Goal: Task Accomplishment & Management: Use online tool/utility

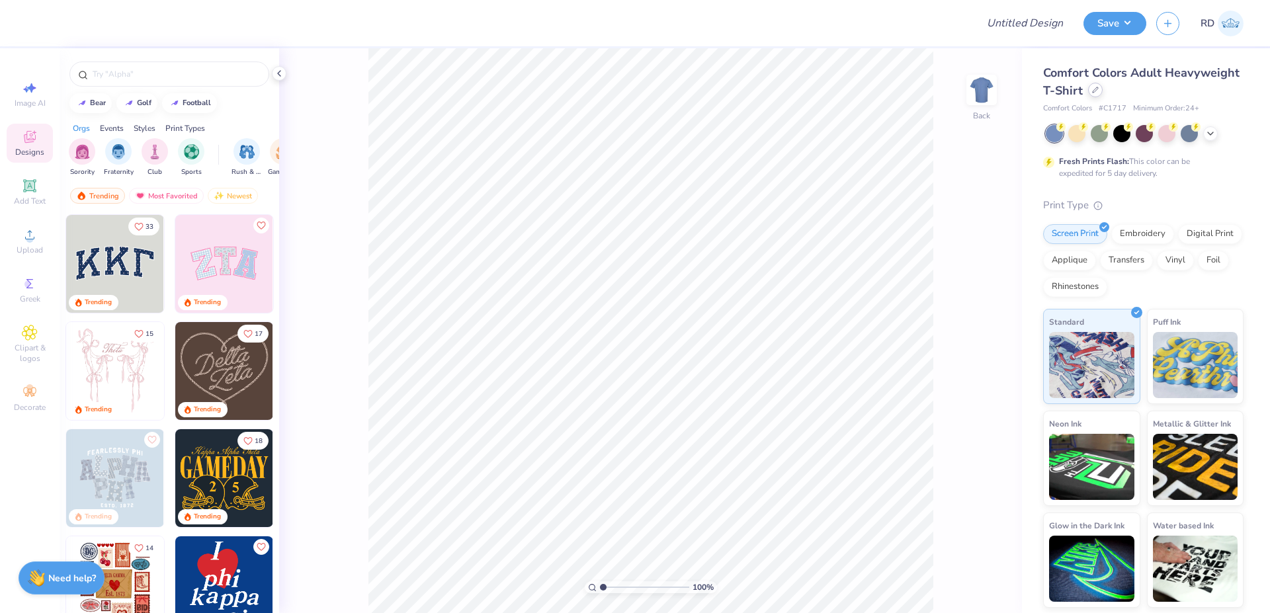
click at [1090, 93] on div at bounding box center [1095, 90] width 15 height 15
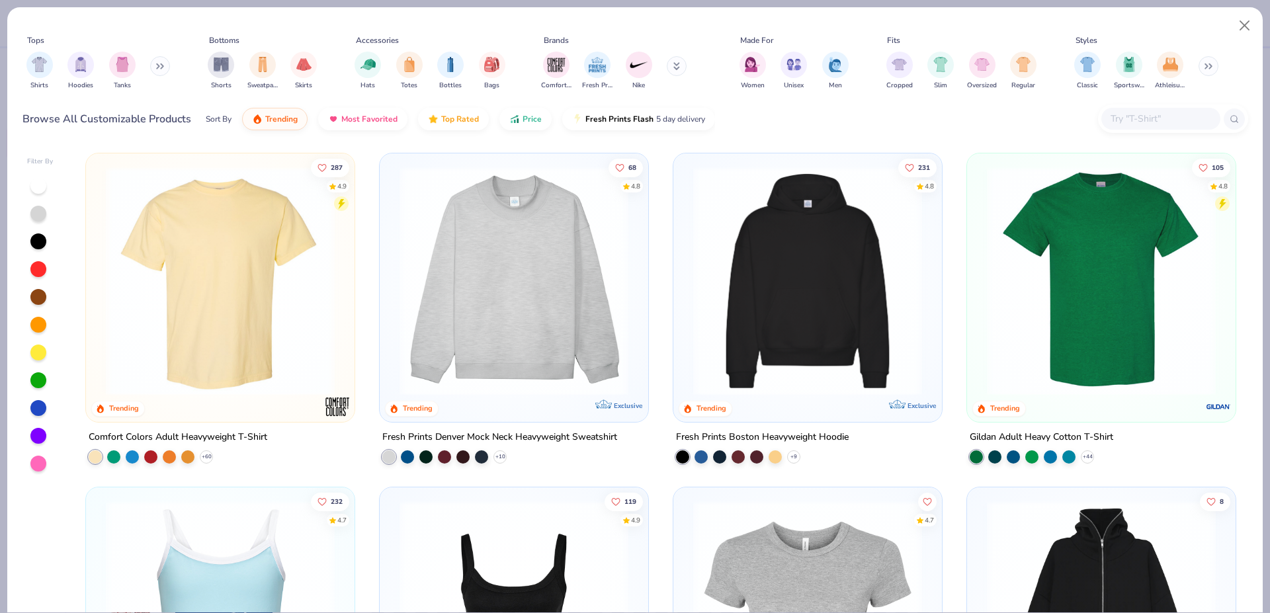
click at [785, 264] on img at bounding box center [808, 281] width 242 height 229
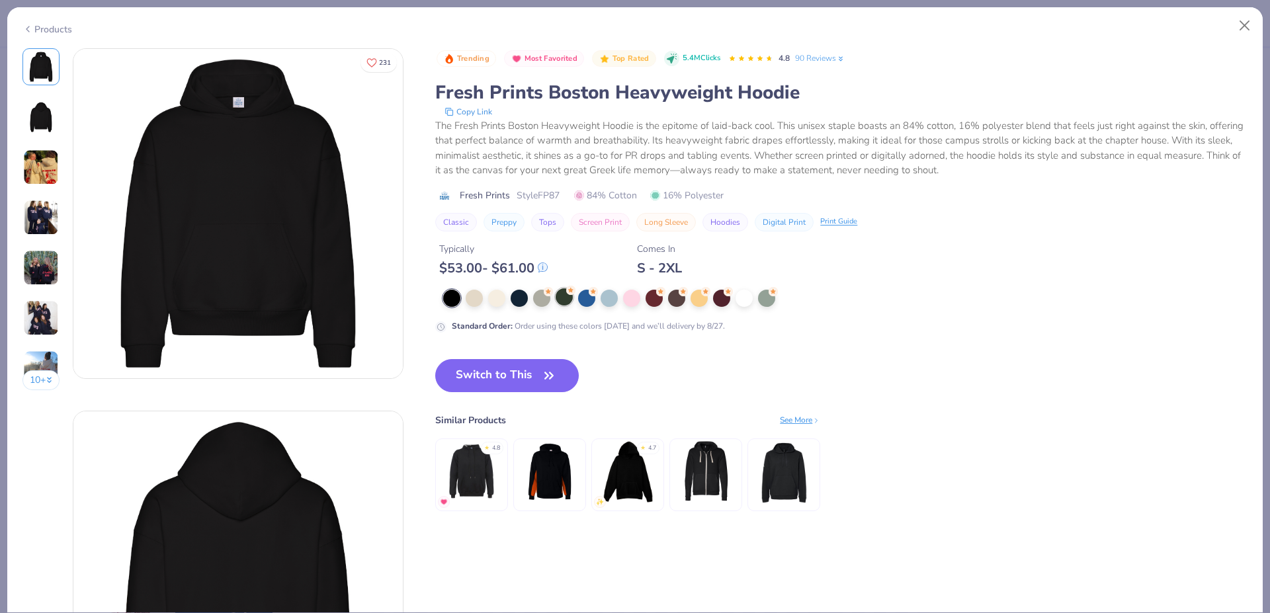
click at [565, 295] on div at bounding box center [564, 296] width 17 height 17
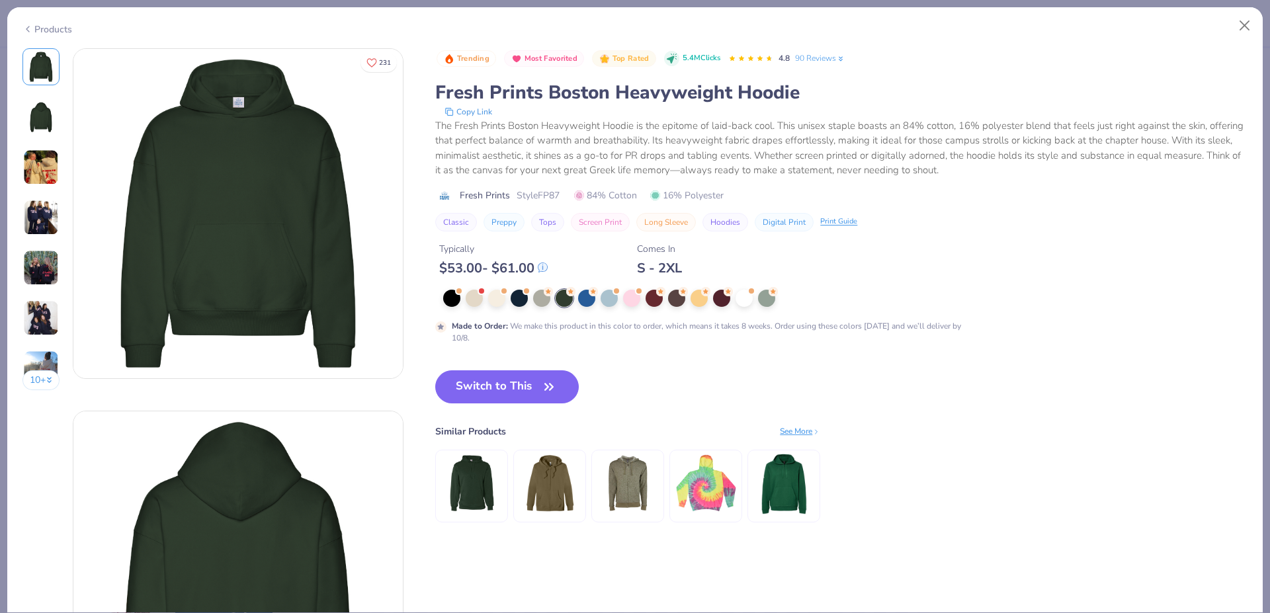
drag, startPoint x: 495, startPoint y: 380, endPoint x: 478, endPoint y: 369, distance: 20.6
click at [494, 380] on button "Switch to This" at bounding box center [507, 387] width 144 height 33
click at [486, 382] on button "Switch to This" at bounding box center [507, 387] width 144 height 33
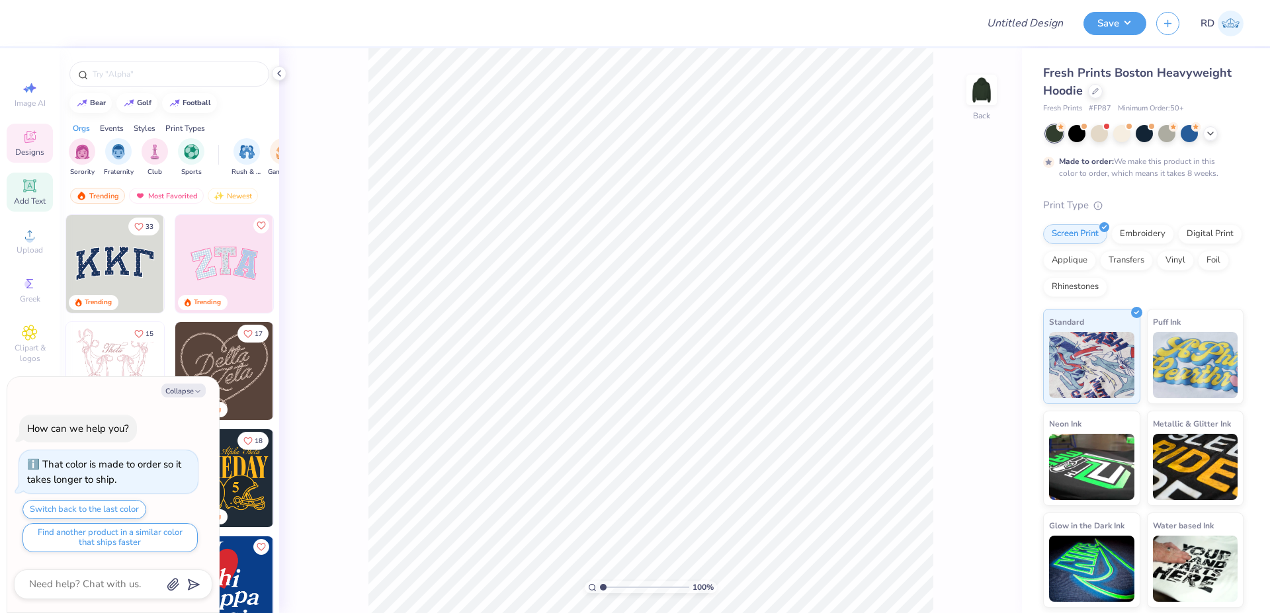
click at [30, 195] on div "Add Text" at bounding box center [30, 192] width 46 height 39
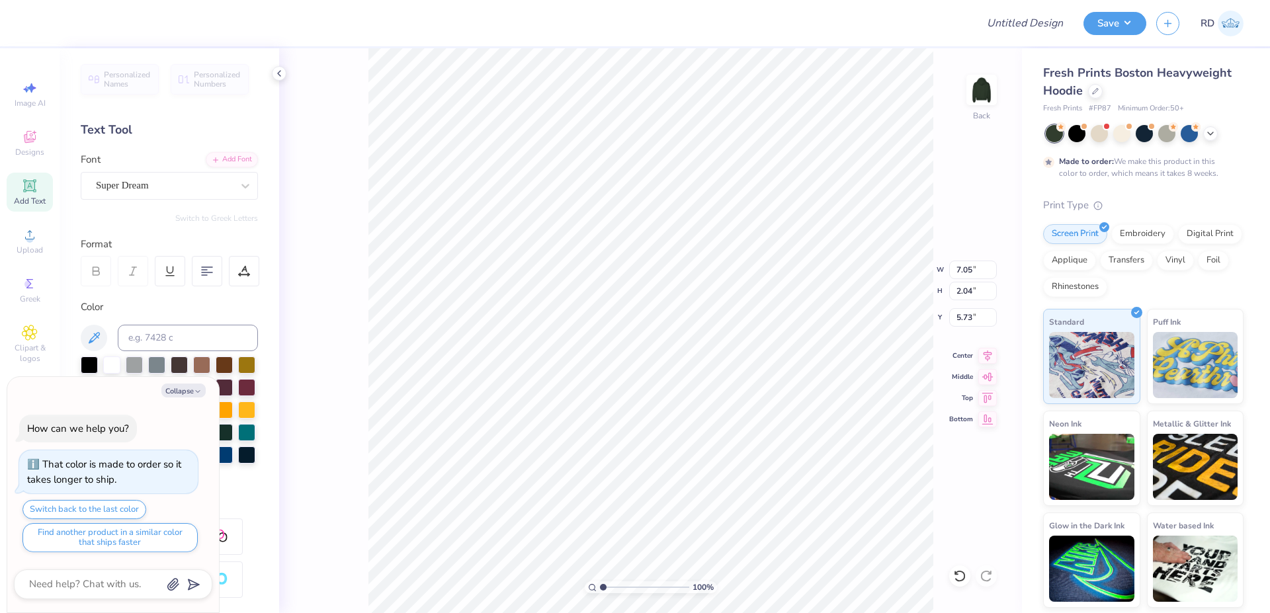
click at [1106, 109] on span "# FP87" at bounding box center [1100, 108] width 22 height 11
copy span "FP87"
click at [29, 243] on div "Upload" at bounding box center [30, 241] width 46 height 39
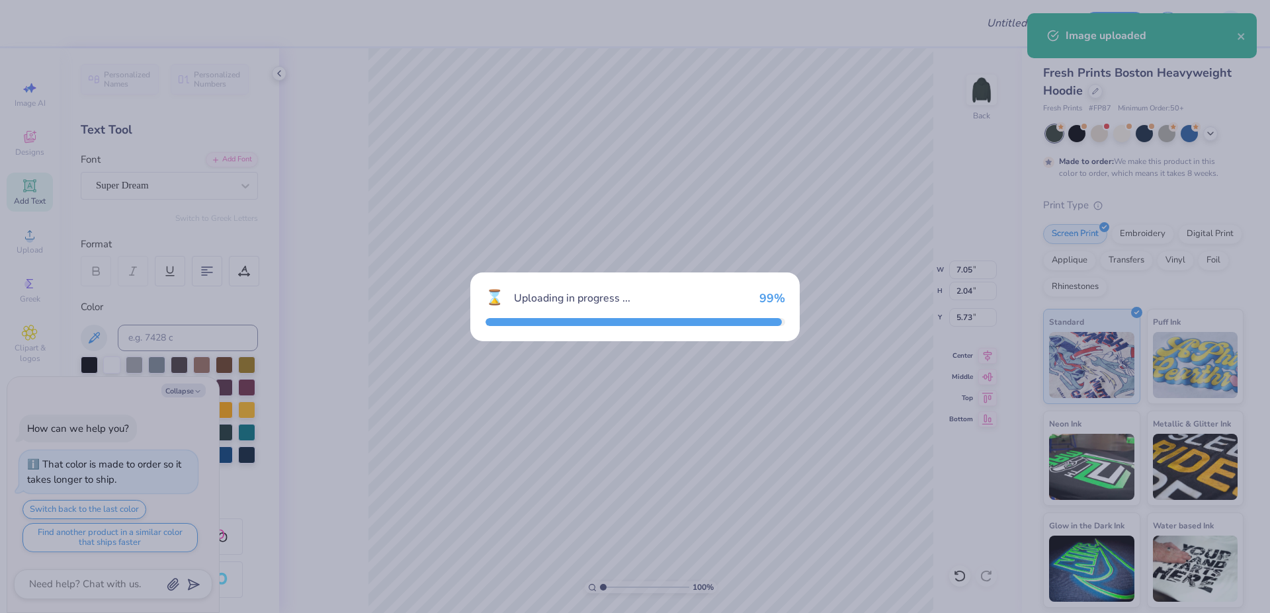
type textarea "x"
type input "15.00"
type input "8.59"
type input "2.46"
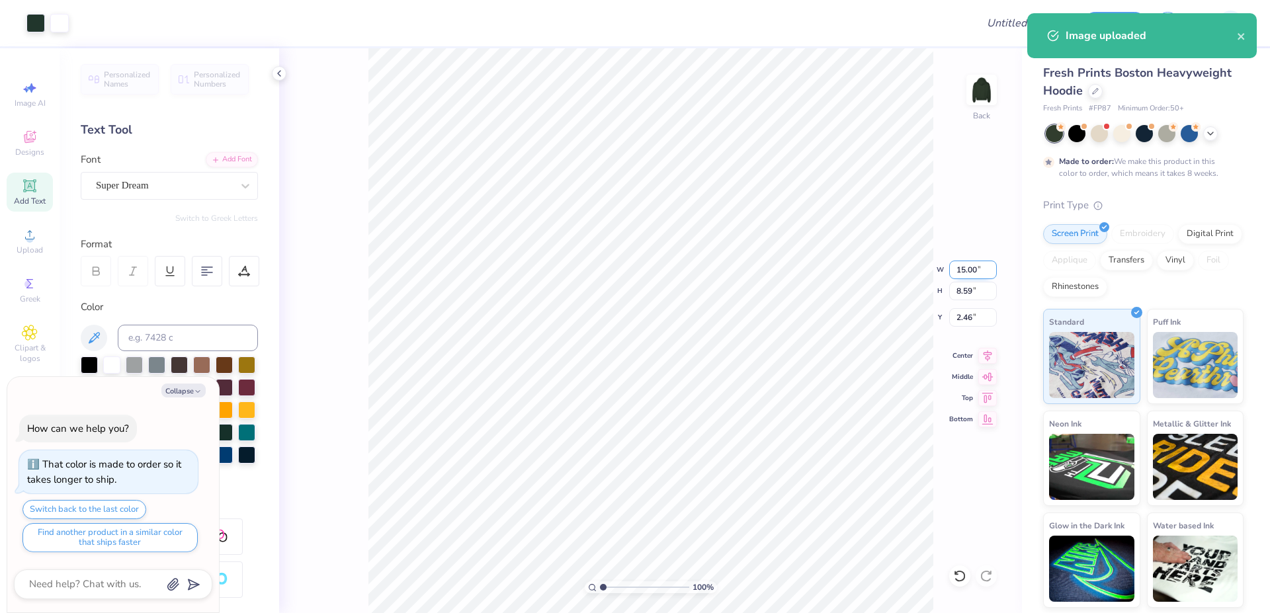
click at [960, 265] on input "15.00" at bounding box center [973, 270] width 48 height 19
paste input "9.53"
type input "9.53"
type textarea "x"
type input "5.45"
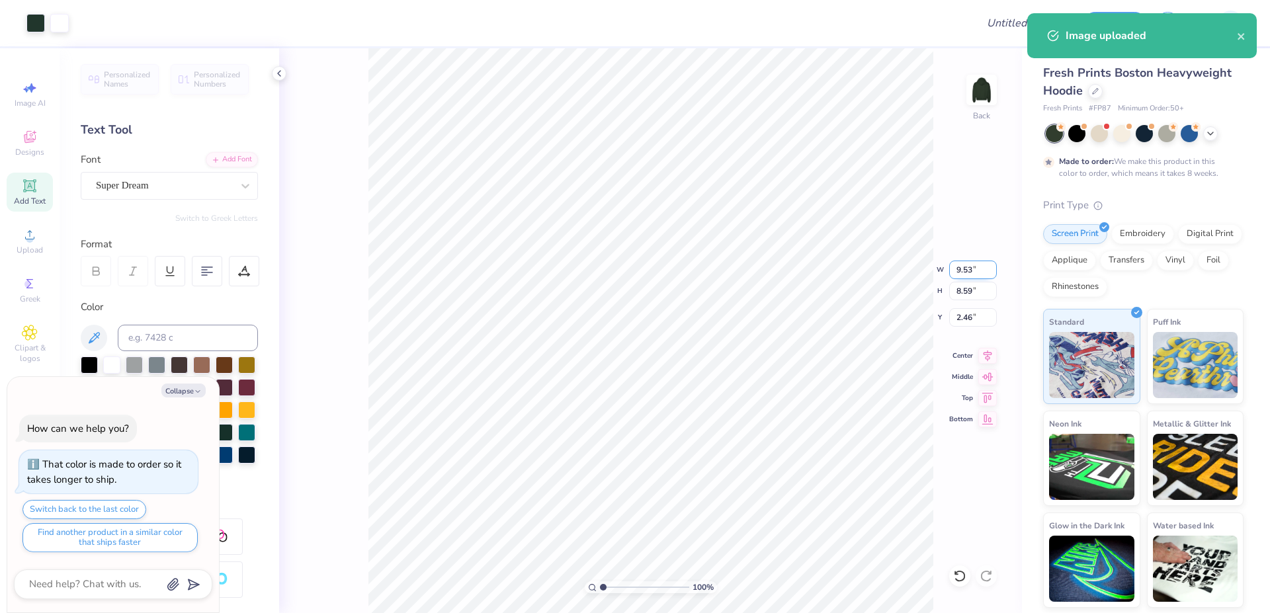
type input "4.02"
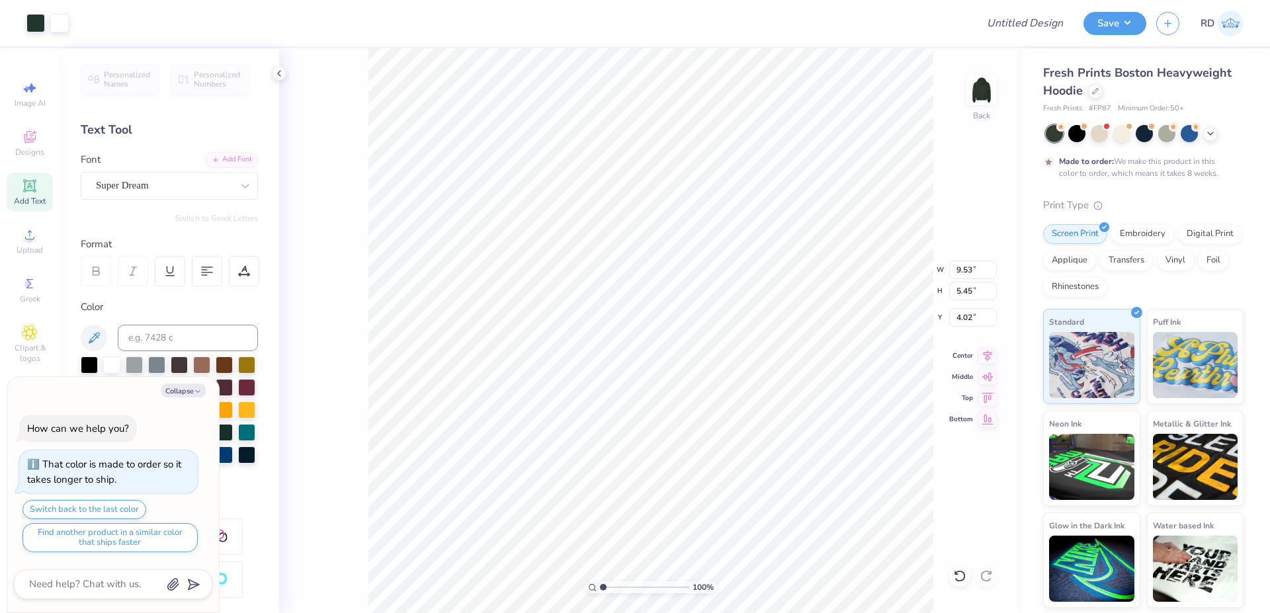
type textarea "x"
type input "6.75"
click at [690, 588] on li "Send to Back" at bounding box center [714, 597] width 104 height 26
type textarea "x"
type input "7.05"
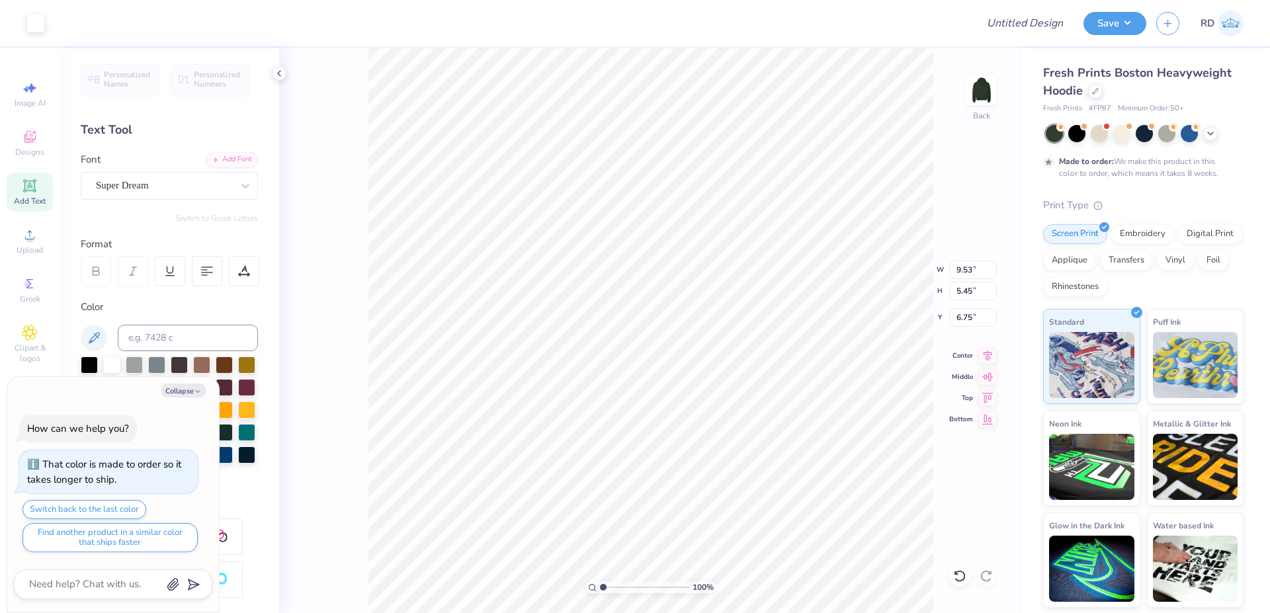
type input "2.04"
type input "5.73"
type textarea "x"
type textarea "A"
type textarea "x"
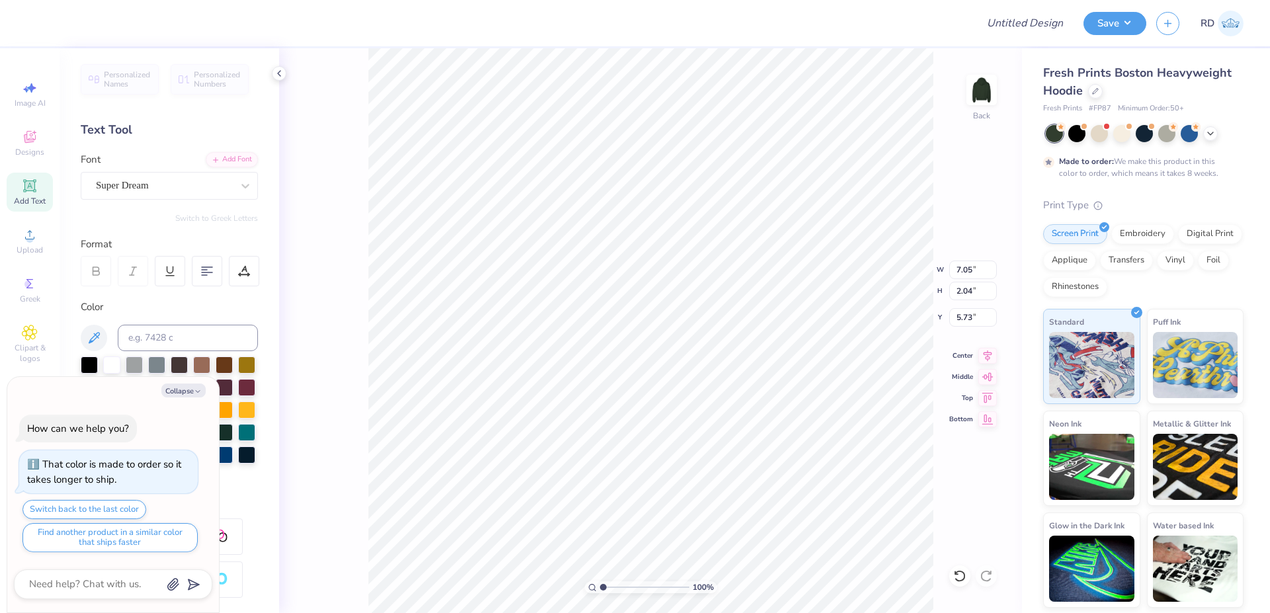
type textarea "AL"
type textarea "x"
type textarea "ALP"
type textarea "x"
type textarea "ALPH"
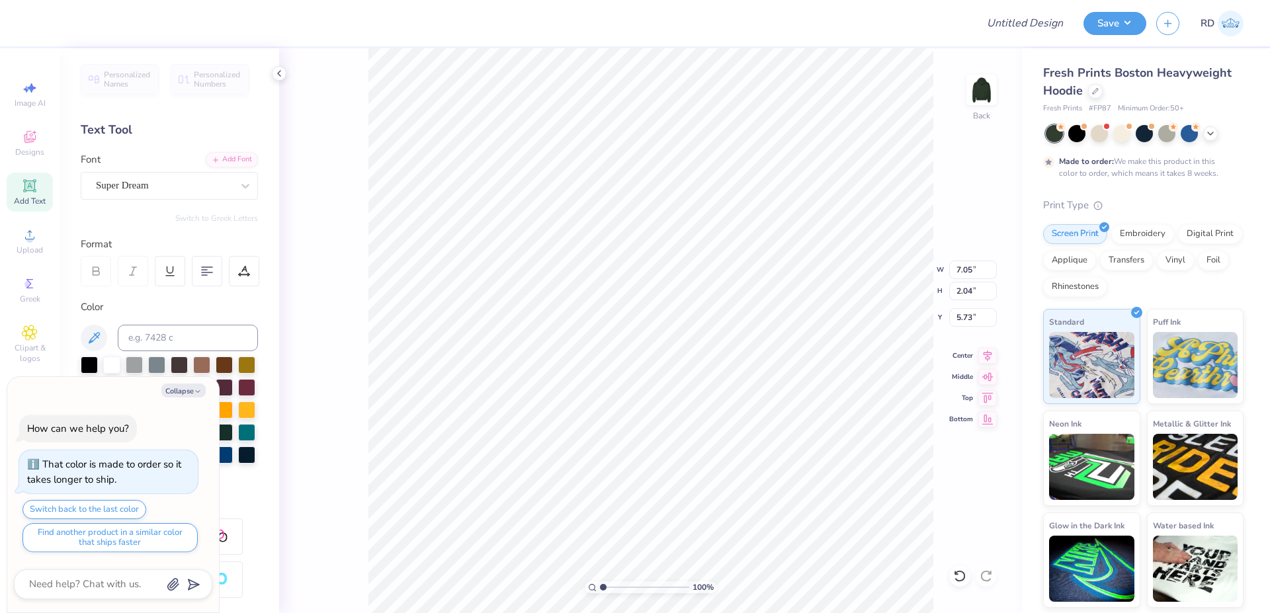
type textarea "x"
type textarea "ALPHA"
type textarea "x"
type textarea "ALPHA"
type textarea "x"
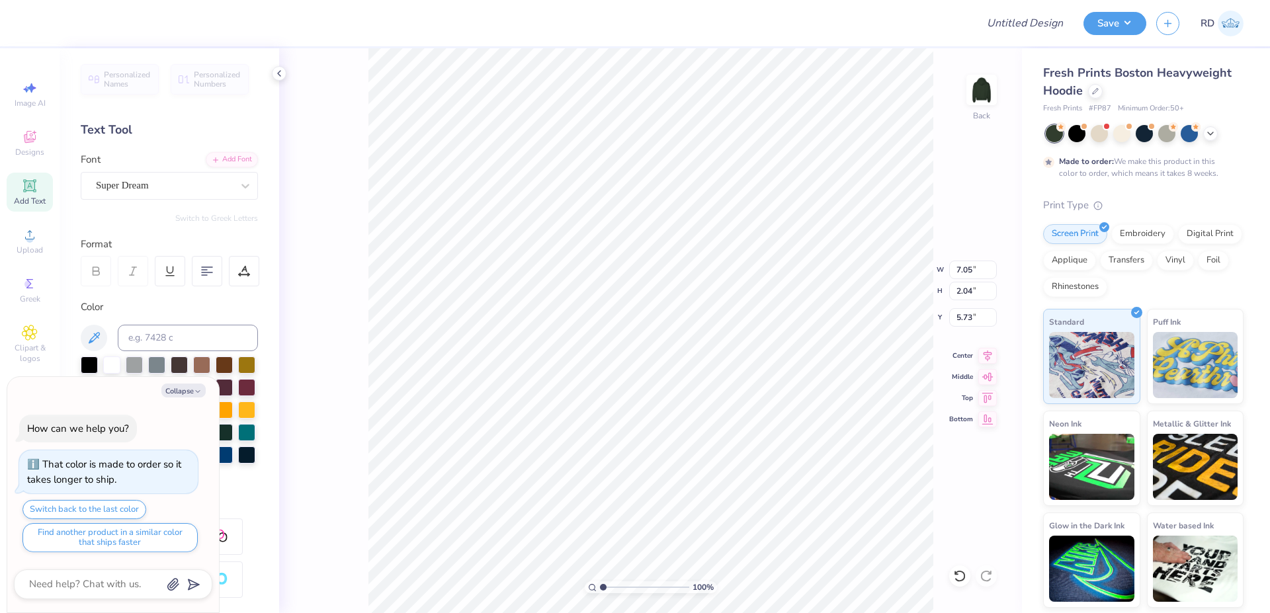
type textarea "ALPHA S"
type textarea "x"
type textarea "ALPHA SI"
type textarea "x"
type textarea "ALPHA SIG"
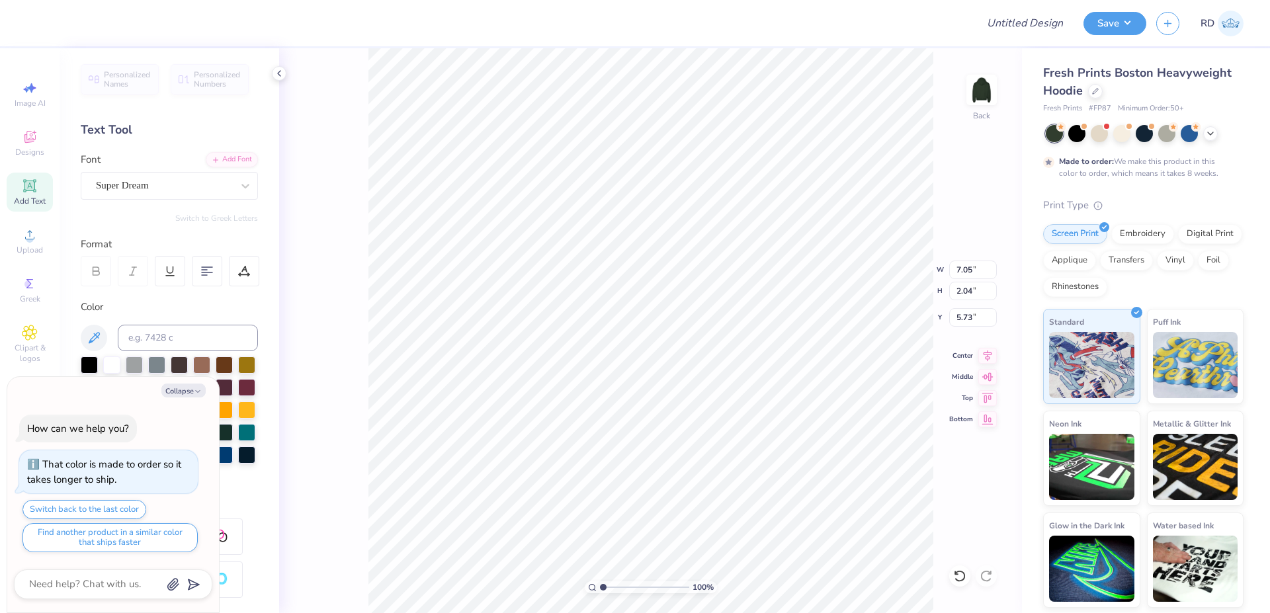
scroll to position [0, 5]
type textarea "x"
type textarea "ALPHA SIG"
click at [213, 158] on div "Add Font" at bounding box center [232, 158] width 52 height 15
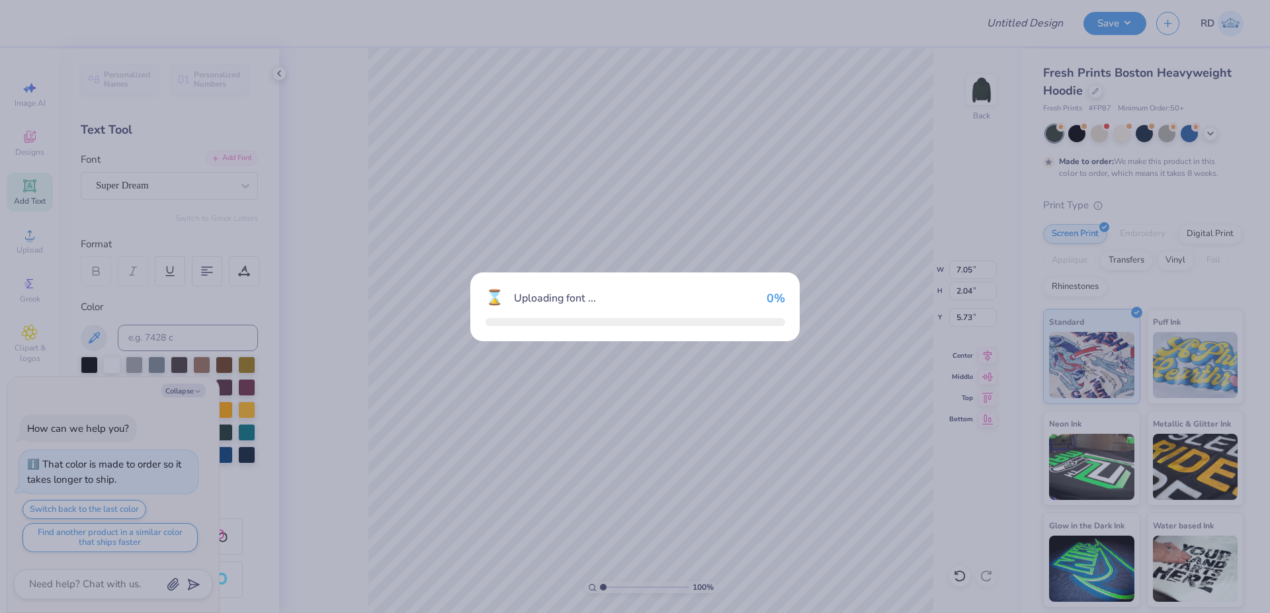
type textarea "x"
type input "14.00"
type input "2.12"
type input "5.69"
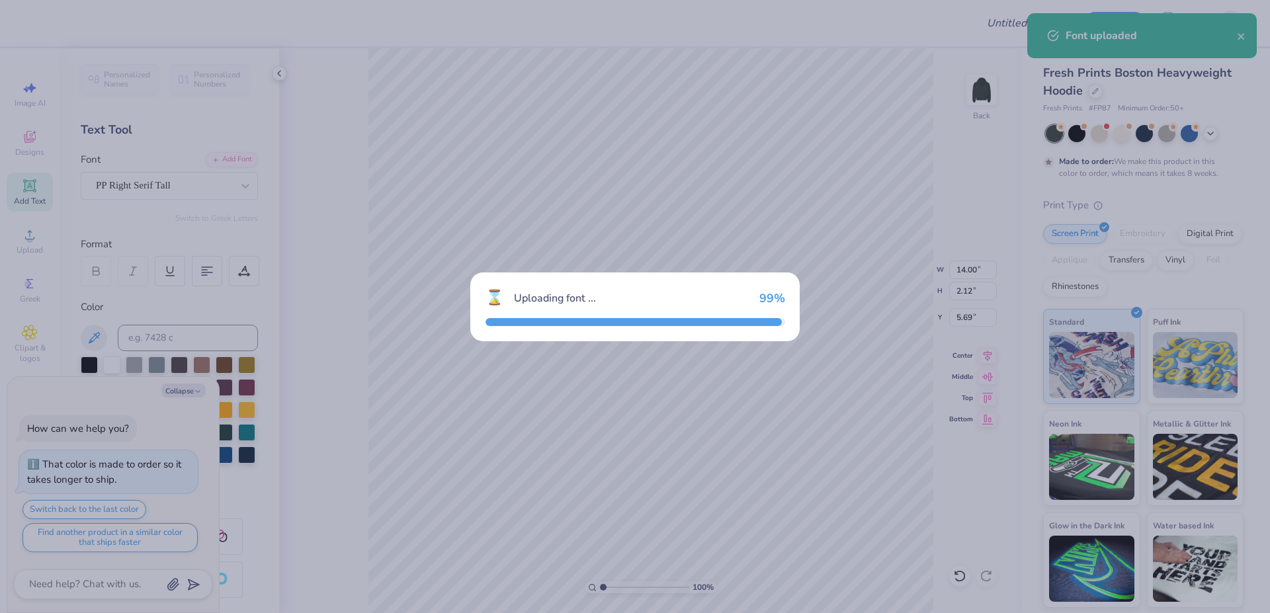
type textarea "x"
type input "4.72"
type input "2.03"
type input "5.74"
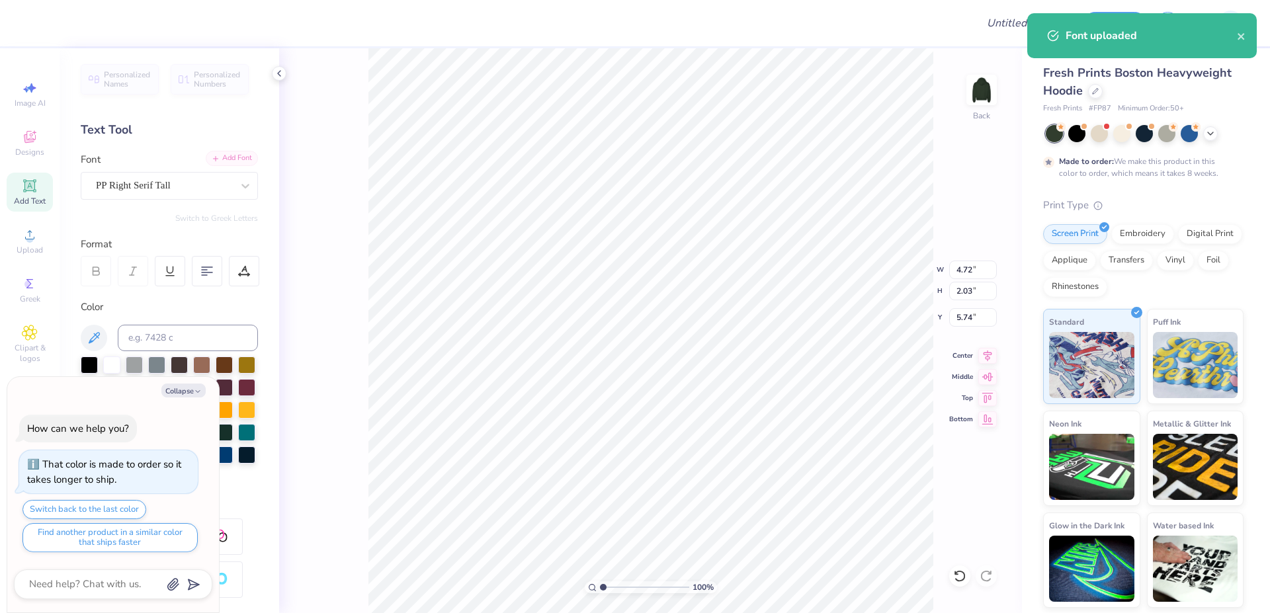
click at [229, 159] on div "Add Font" at bounding box center [232, 158] width 52 height 15
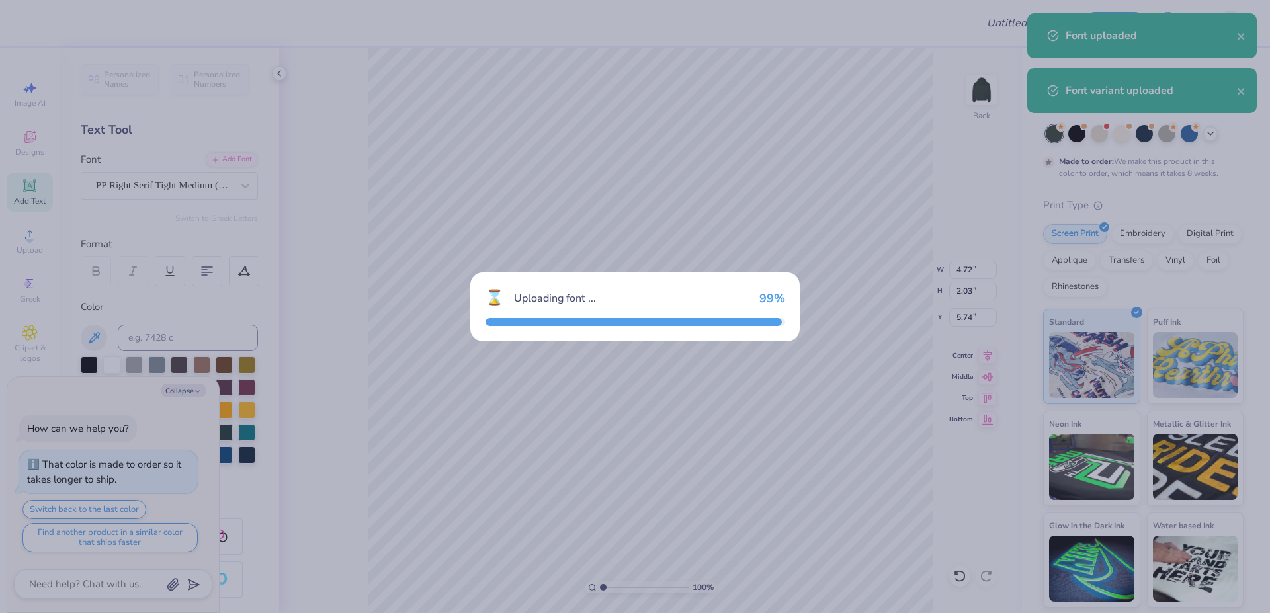
type textarea "x"
type input "6.99"
type input "2.04"
type input "5.73"
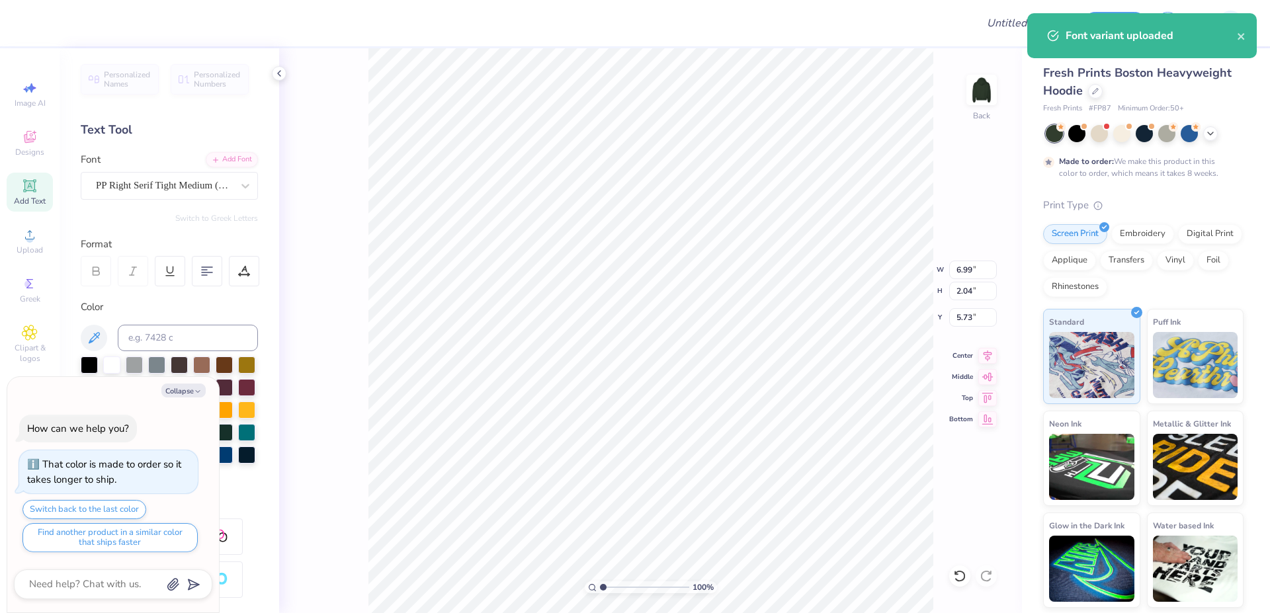
type textarea "x"
type input "3.48"
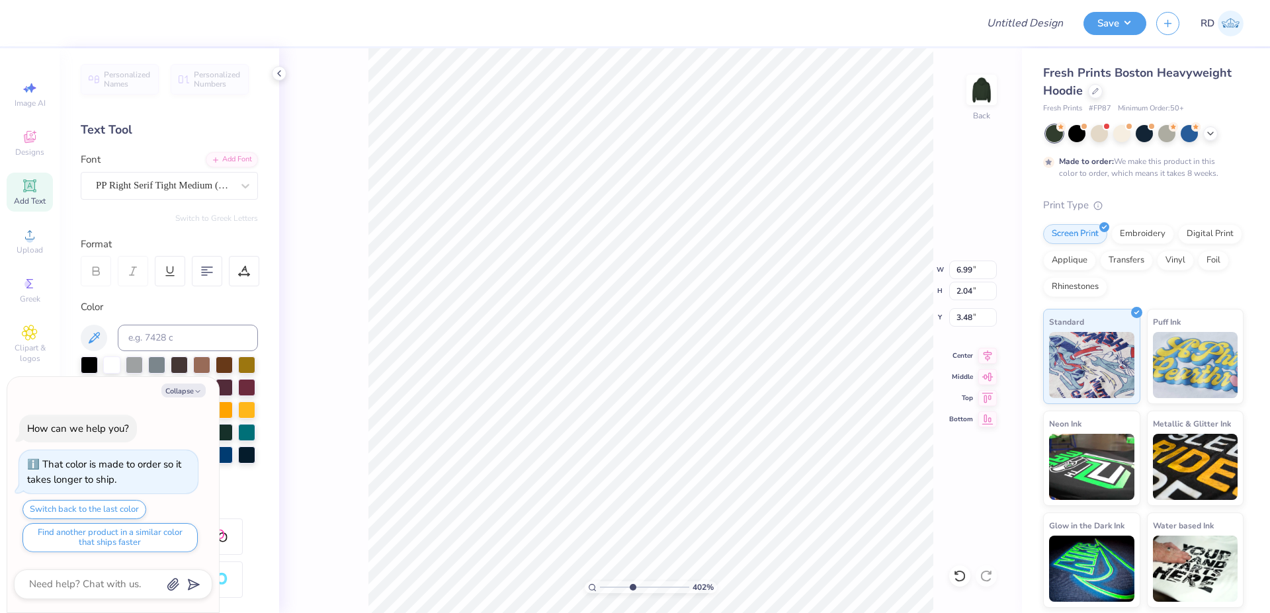
click at [633, 586] on input "range" at bounding box center [644, 588] width 89 height 12
type input "4.31"
click at [239, 281] on div at bounding box center [244, 271] width 30 height 30
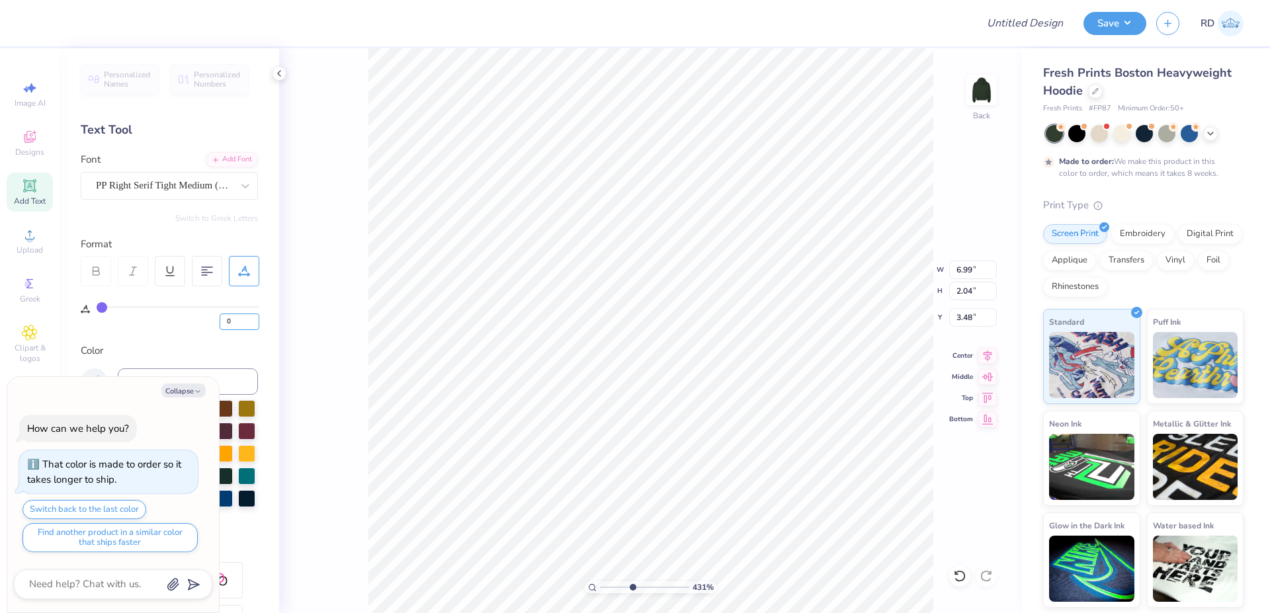
drag, startPoint x: 234, startPoint y: 322, endPoint x: 161, endPoint y: 322, distance: 73.4
click at [220, 322] on input "0" at bounding box center [240, 322] width 40 height 17
type input "5"
type textarea "x"
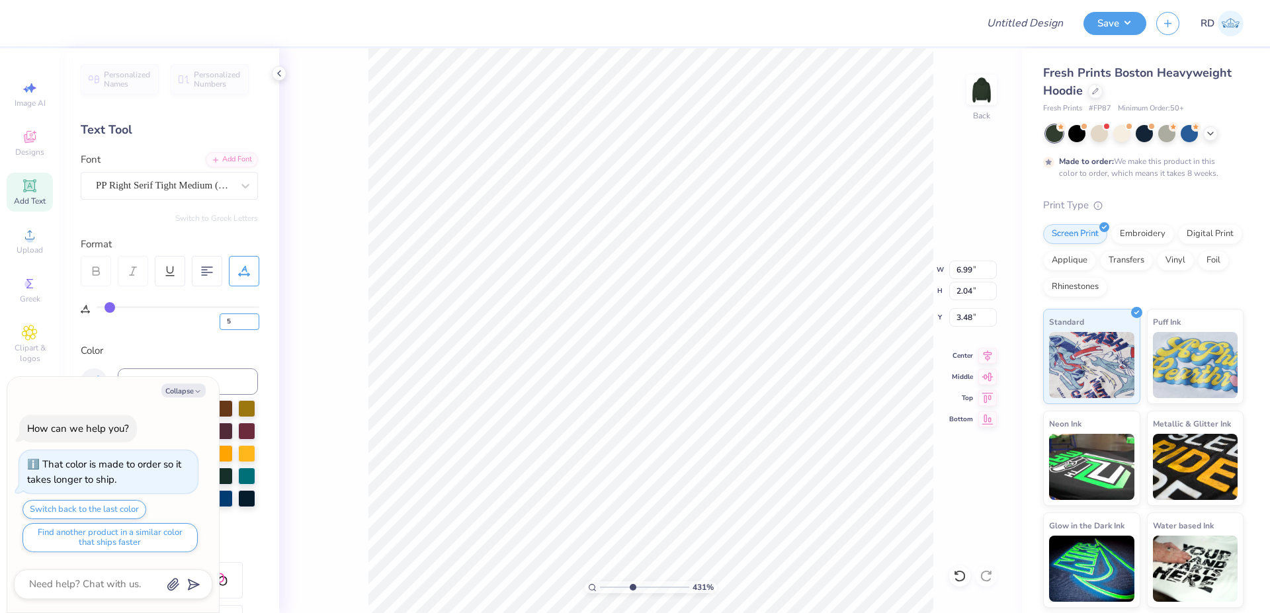
type input "8.15"
drag, startPoint x: 238, startPoint y: 326, endPoint x: 122, endPoint y: 324, distance: 115.1
click at [220, 326] on input "5" at bounding box center [240, 322] width 40 height 17
type input "3"
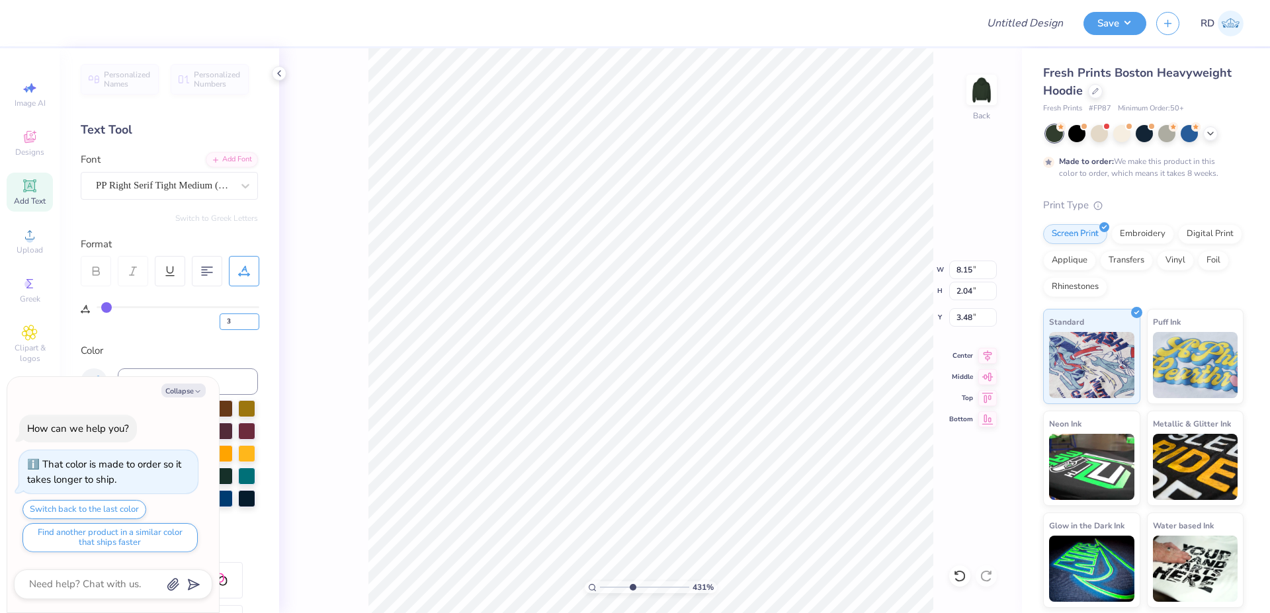
type textarea "x"
click at [967, 269] on input "7.69" at bounding box center [973, 270] width 48 height 19
type input "12"
type textarea "x"
type input "12.00"
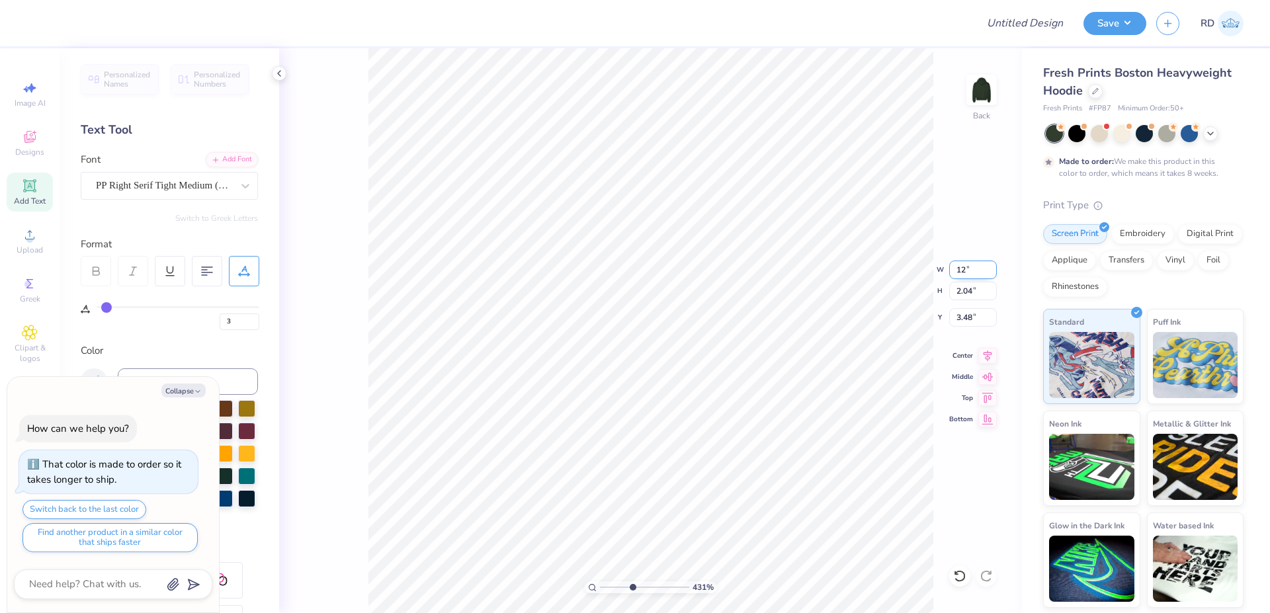
type input "3.19"
type input "2.91"
click at [981, 354] on icon at bounding box center [988, 354] width 19 height 16
type textarea "x"
type input "9.53"
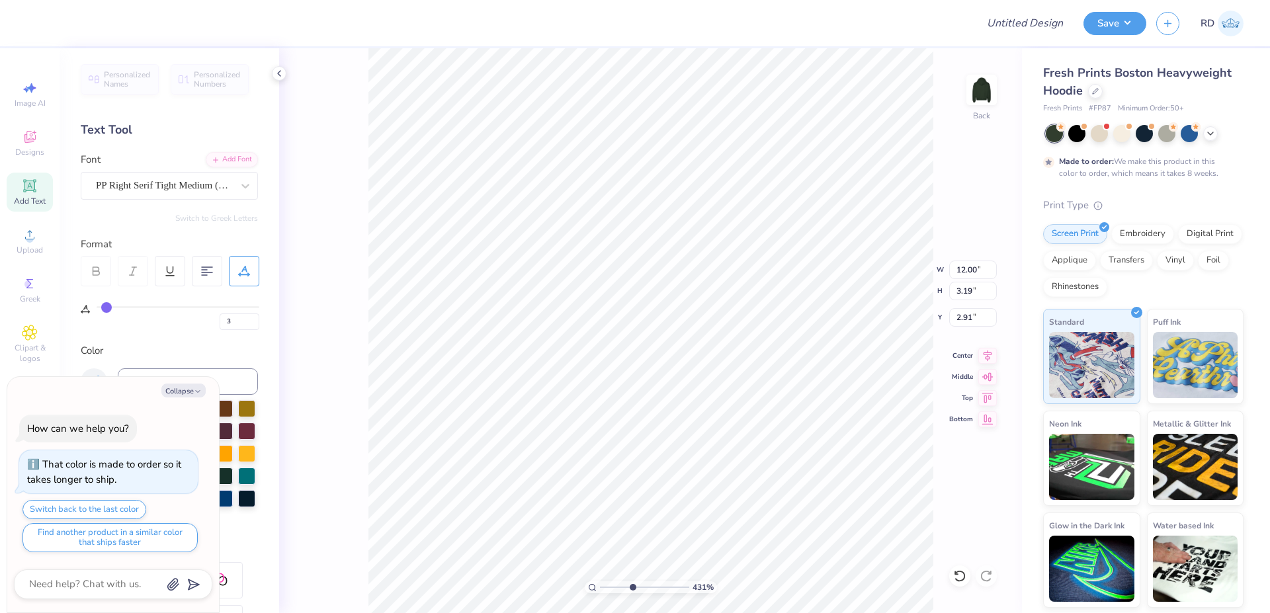
type input "5.45"
type input "6.75"
type textarea "x"
type input "6.62"
click at [988, 357] on icon at bounding box center [988, 353] width 9 height 11
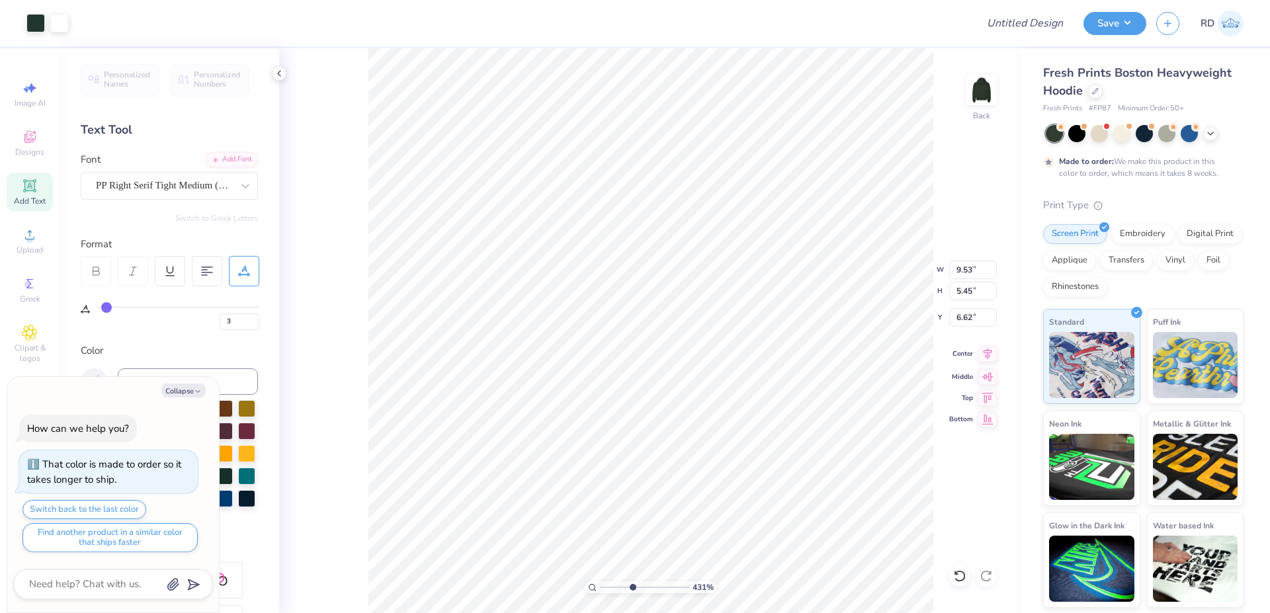
type textarea "x"
click at [617, 588] on input "range" at bounding box center [644, 588] width 89 height 12
type input "2.6"
click at [37, 195] on div "Add Text" at bounding box center [30, 192] width 46 height 39
type textarea "x"
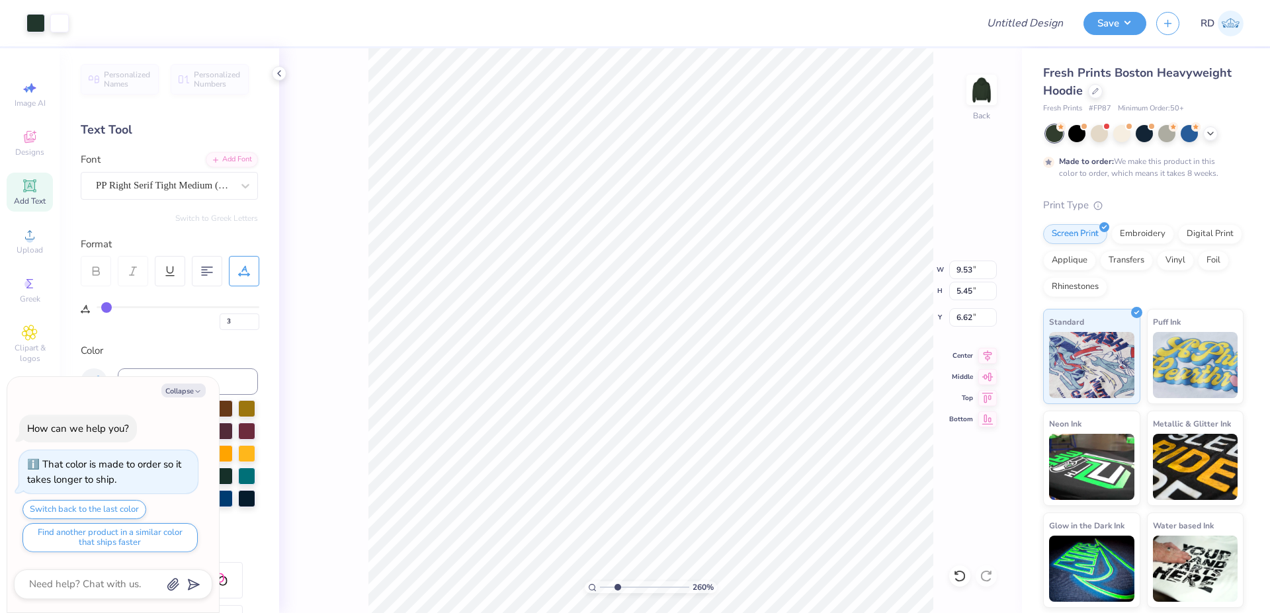
type input "7.05"
type input "2.04"
type input "5.73"
type input "0"
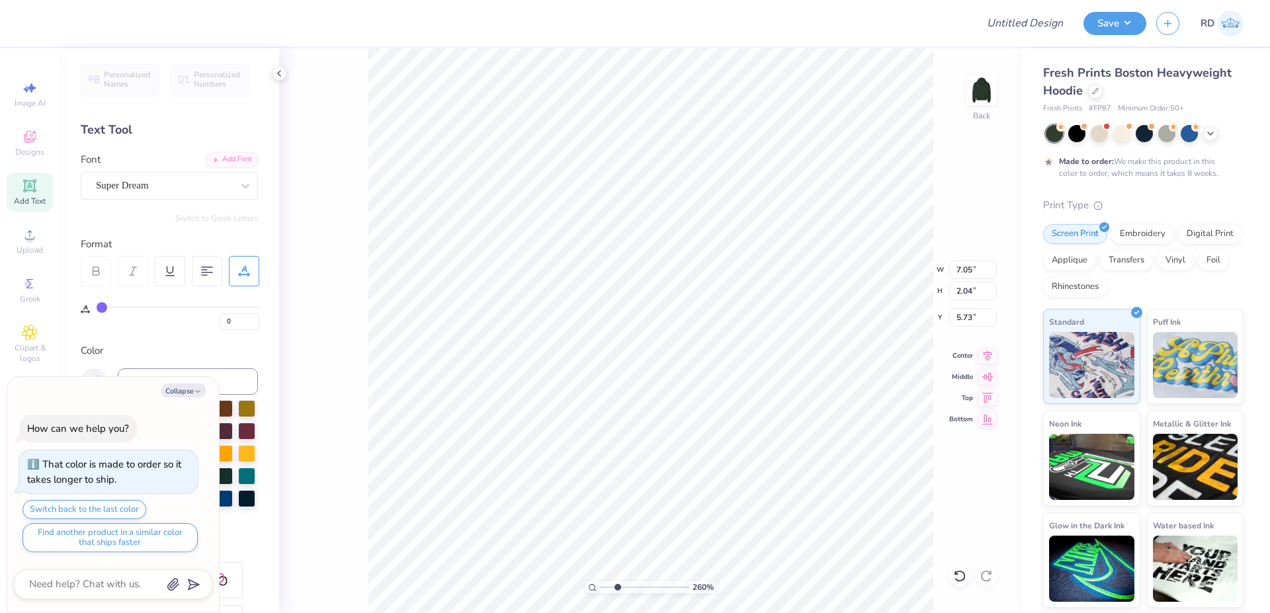
type textarea "x"
type input "2.95"
type input "0.85"
type input "6.92"
type textarea "x"
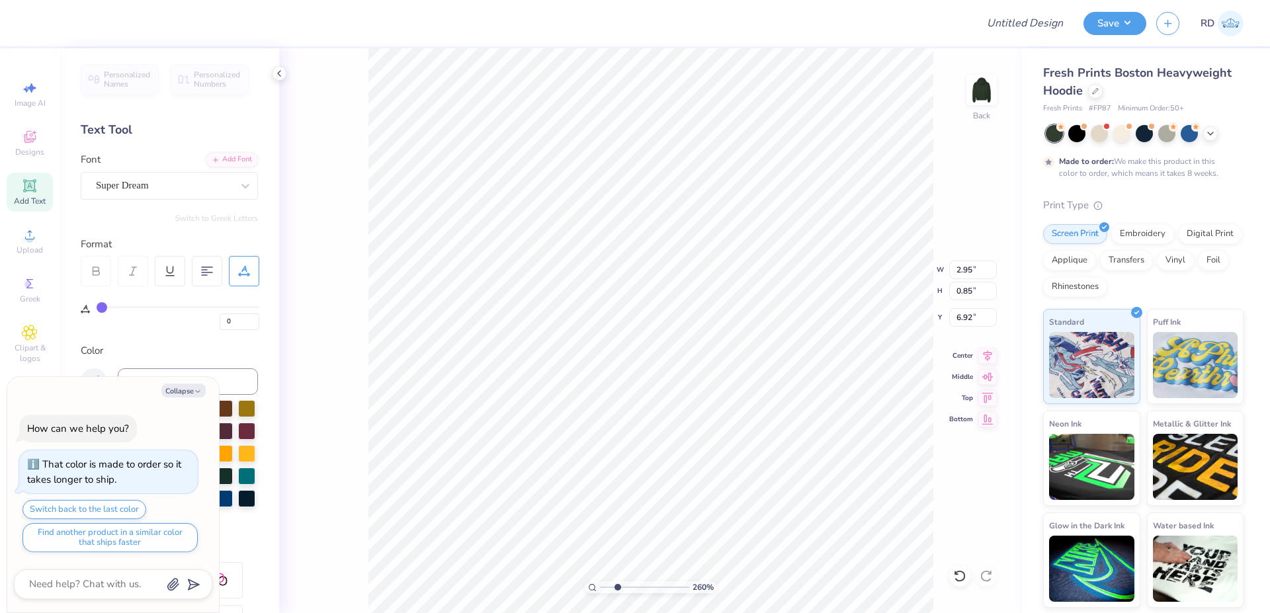
type input "8.50"
click at [220, 155] on div "Add Font" at bounding box center [232, 158] width 52 height 15
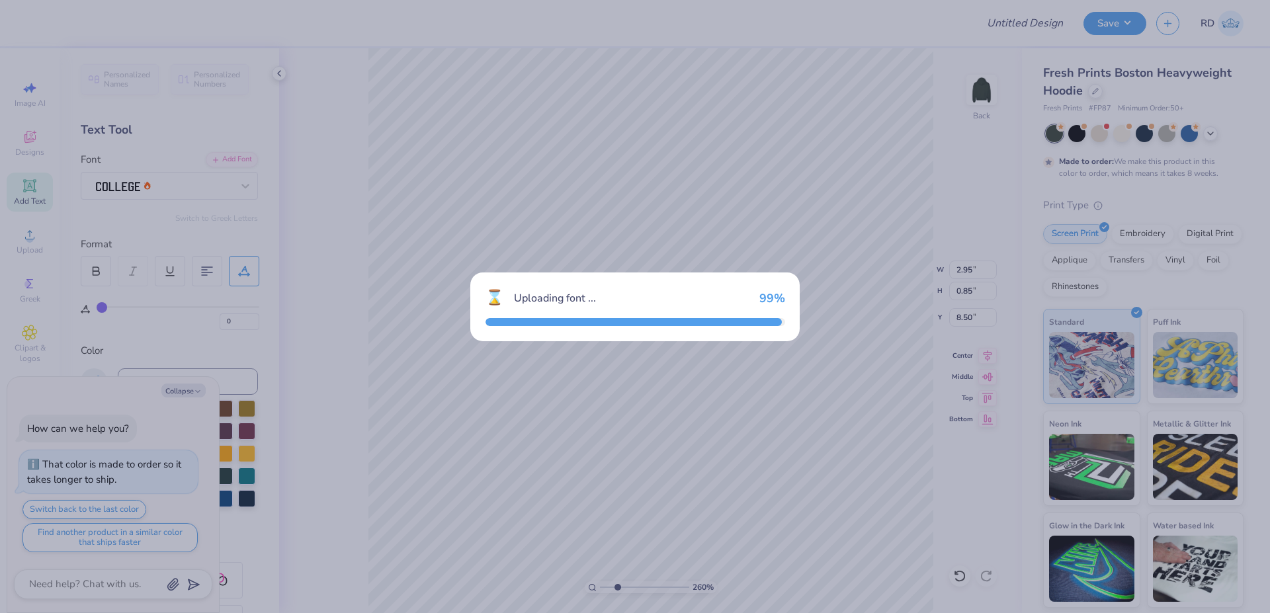
type textarea "x"
type input "2.68"
type input "0.83"
type input "8.51"
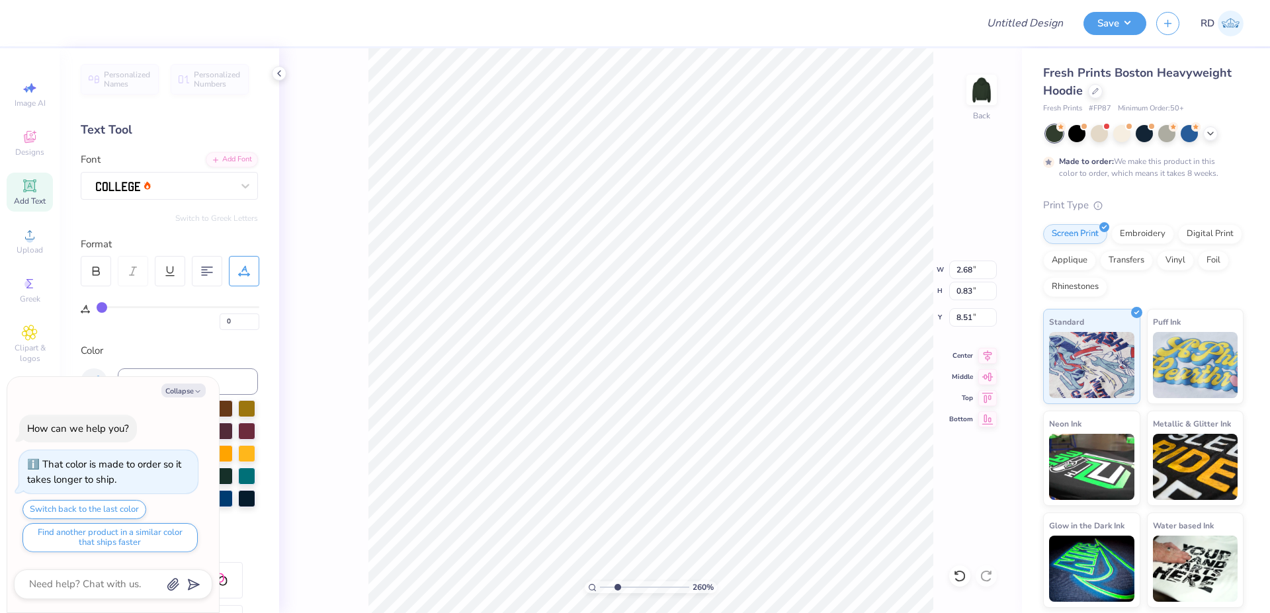
type textarea "x"
type textarea "E"
type textarea "x"
type textarea "ES"
type textarea "x"
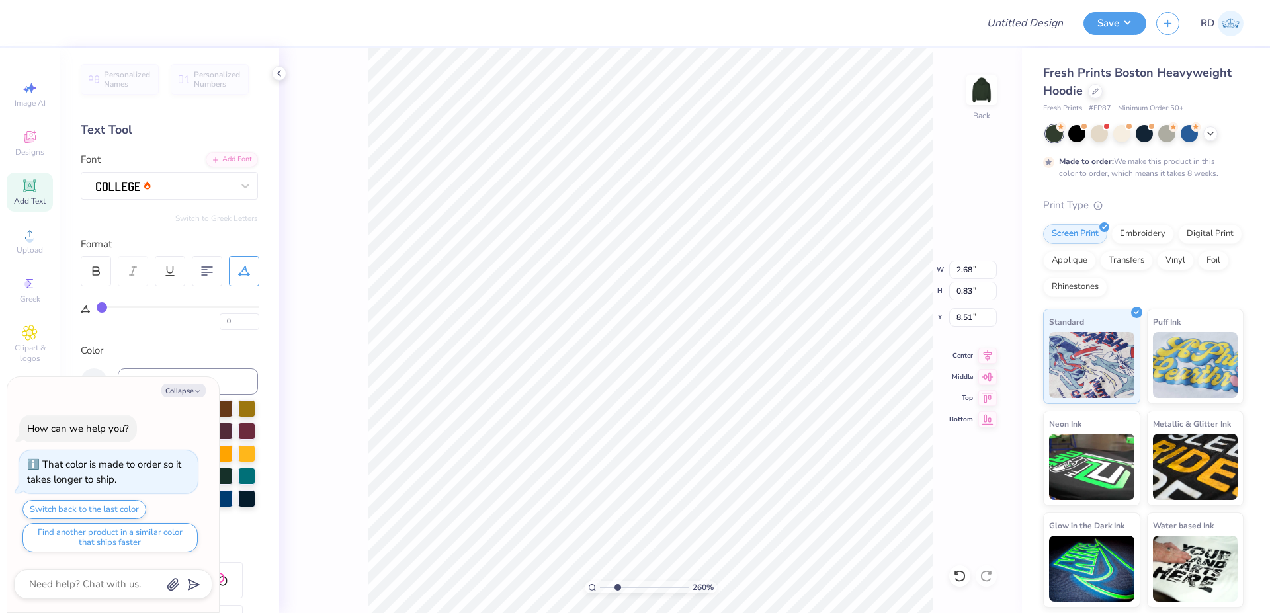
type textarea "EST"
type textarea "x"
type textarea "EST,"
type textarea "x"
type textarea "EST"
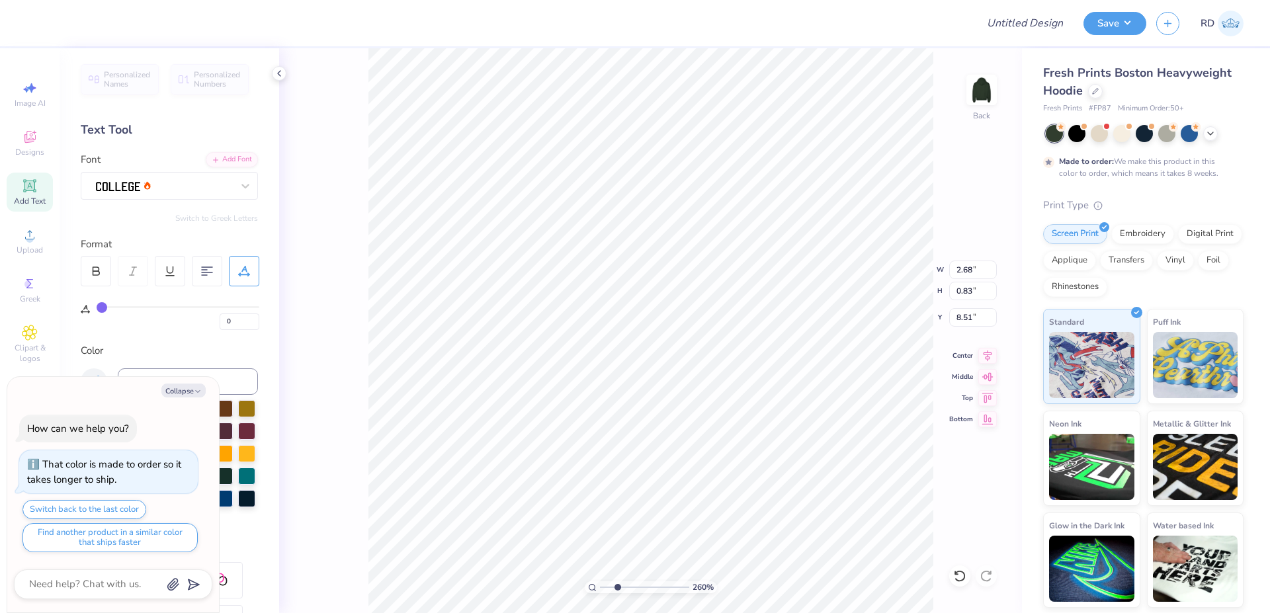
type textarea "x"
type textarea "EST."
type textarea "x"
type textarea "EST."
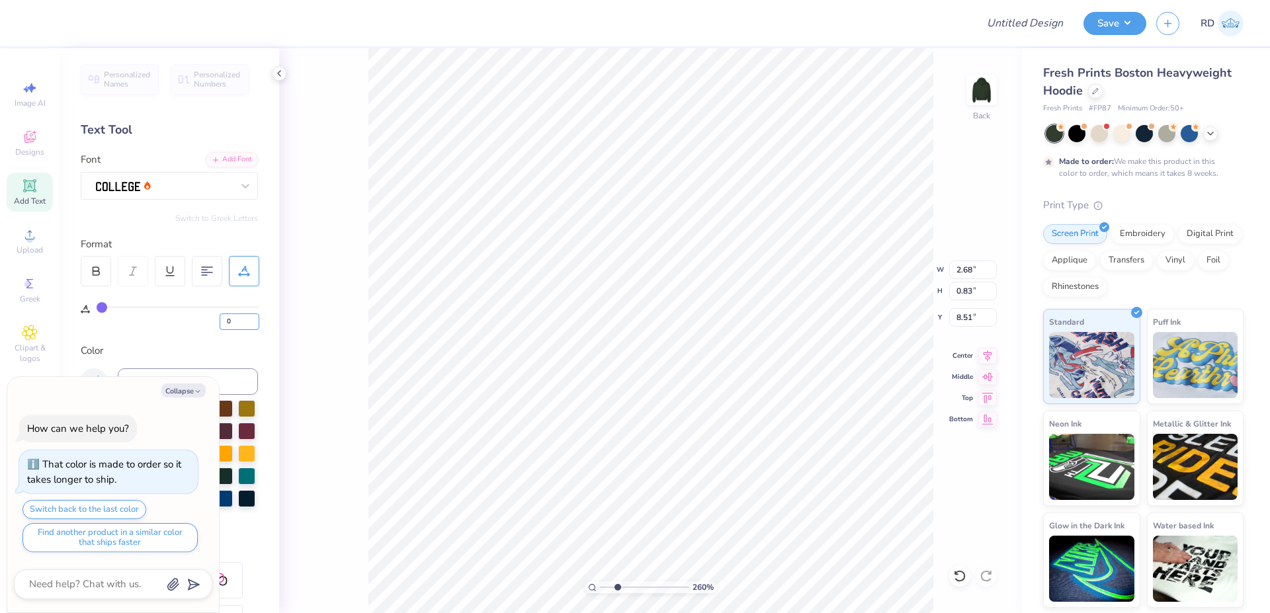
drag, startPoint x: 230, startPoint y: 324, endPoint x: 203, endPoint y: 325, distance: 26.5
click at [220, 324] on input "0" at bounding box center [240, 322] width 40 height 17
type input "2"
type textarea "x"
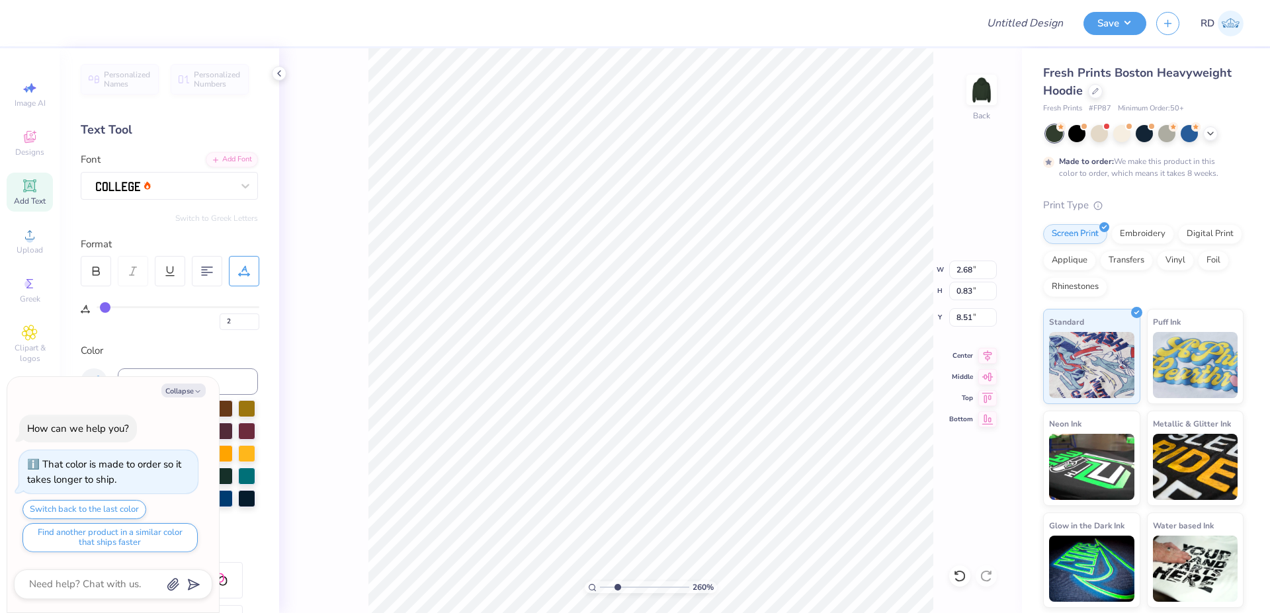
type input "9.53"
type input "5.45"
type input "6.62"
type textarea "x"
type input "2.15"
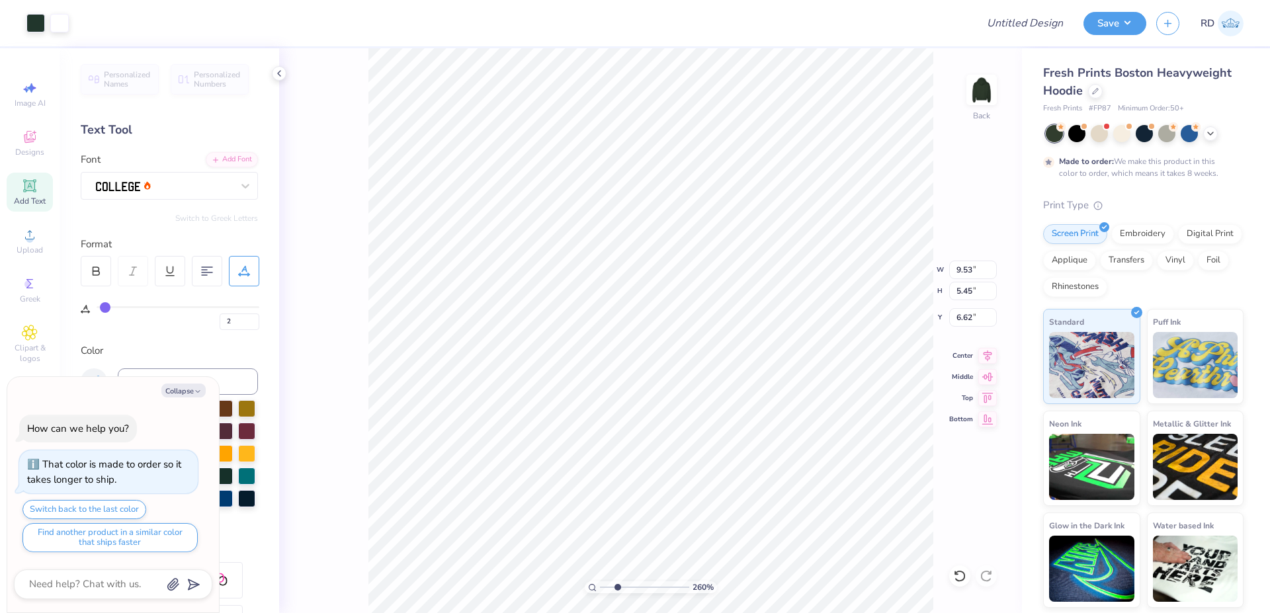
type input "0.83"
type input "8.52"
click at [488, 361] on li "Duplicate" at bounding box center [495, 365] width 104 height 26
type textarea "x"
type input "9.52"
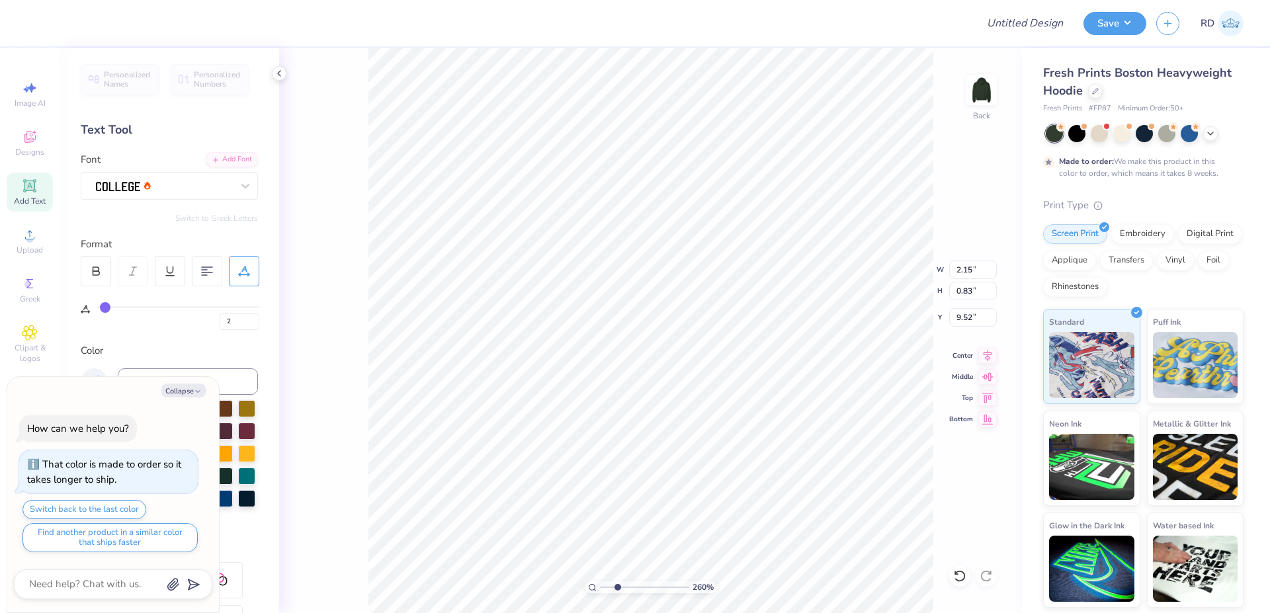
type textarea "x"
type input "9.66"
type textarea "x"
type textarea "1"
type textarea "x"
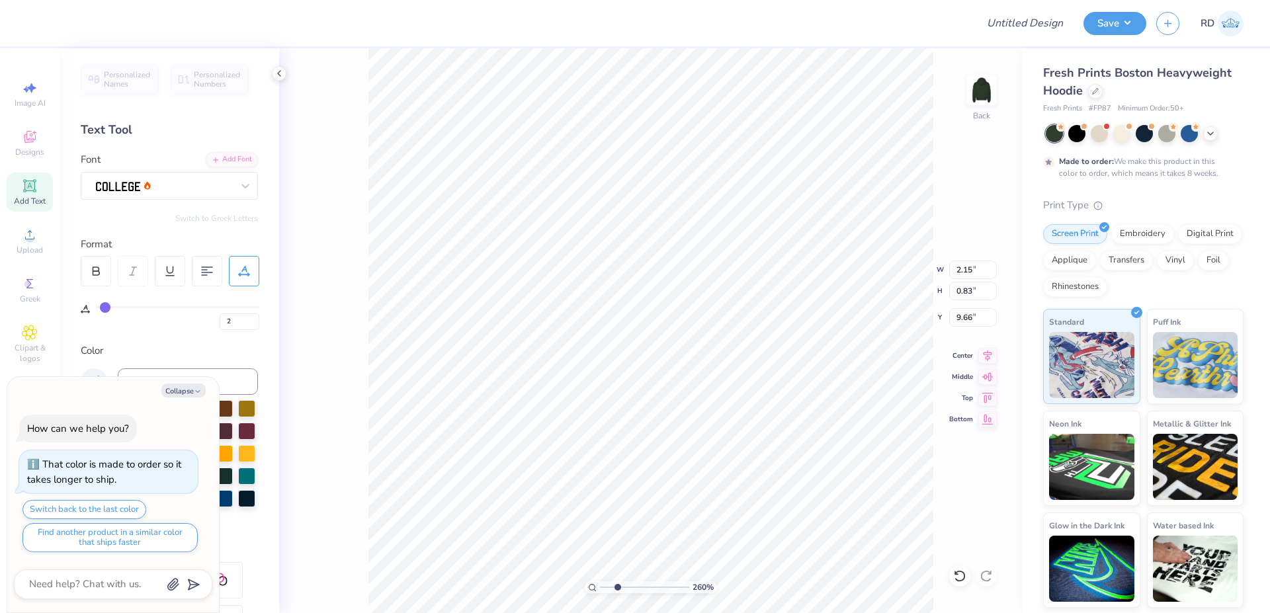
type textarea "18"
type textarea "x"
type textarea "184"
type textarea "x"
type textarea "1845"
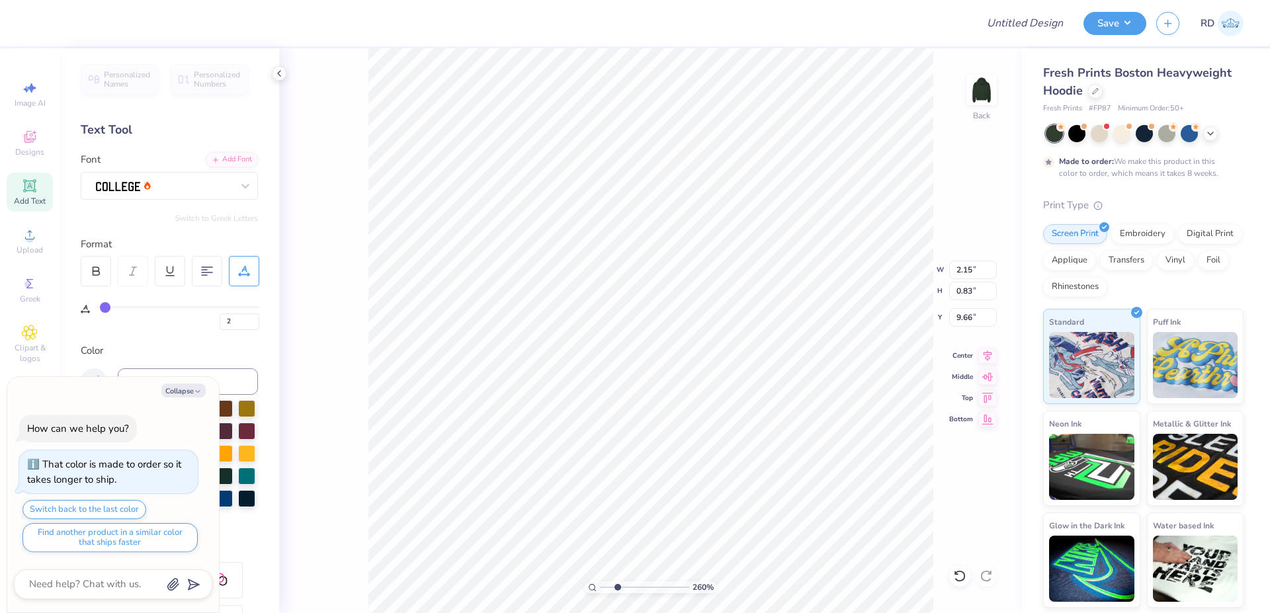
scroll to position [0, 3]
type textarea "x"
type textarea "1845"
type textarea "x"
type input "8.52"
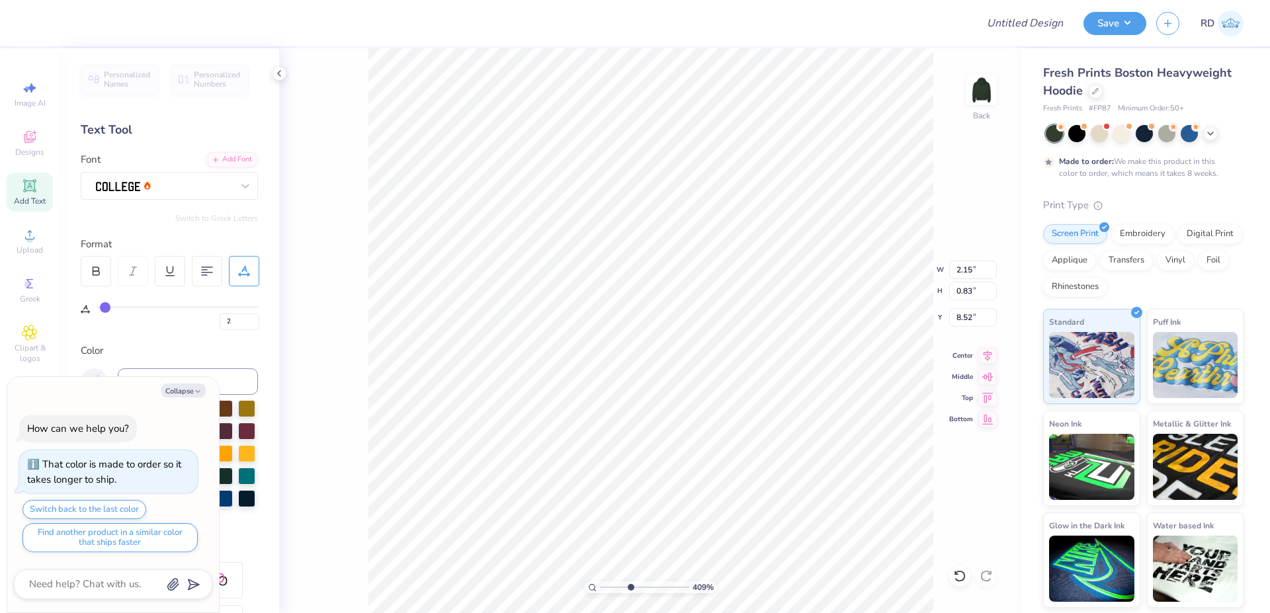
click at [631, 588] on input "range" at bounding box center [644, 588] width 89 height 12
type input "4.09"
type textarea "x"
type input "1.97"
type input "8.52"
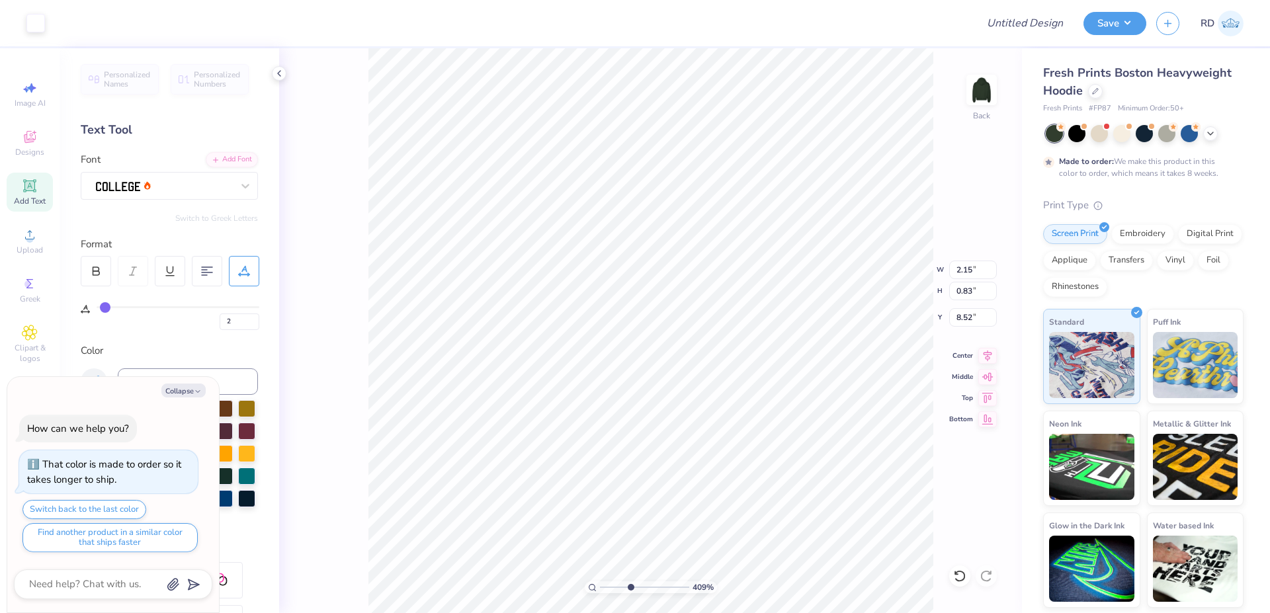
type textarea "x"
drag, startPoint x: 233, startPoint y: 322, endPoint x: 195, endPoint y: 324, distance: 38.4
click at [220, 324] on input "2" at bounding box center [240, 322] width 40 height 17
type input "3"
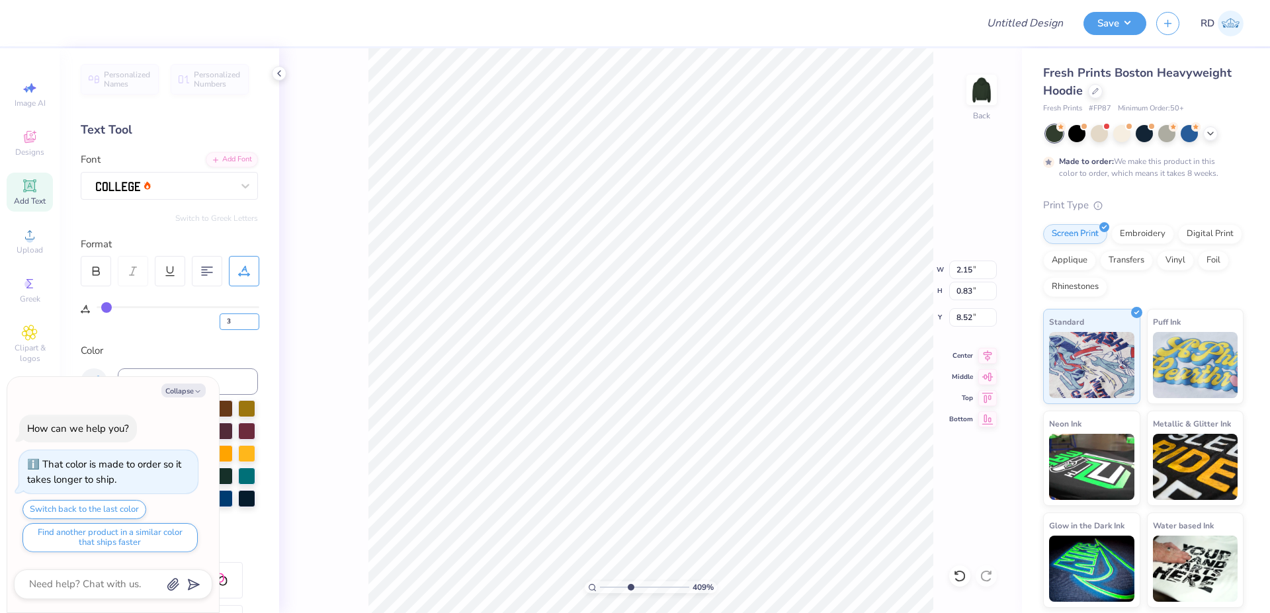
type textarea "x"
type input "2.19"
type textarea "x"
type input "2.29"
type input "1.97"
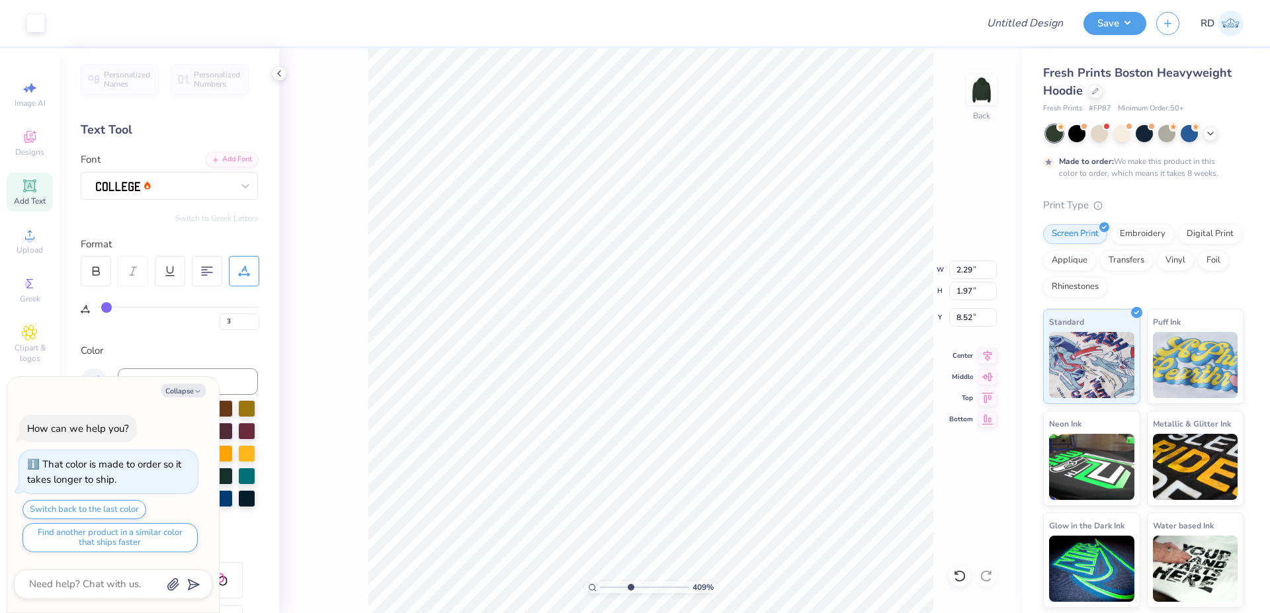
type textarea "x"
type input "9.53"
type input "5.45"
type input "6.62"
type textarea "x"
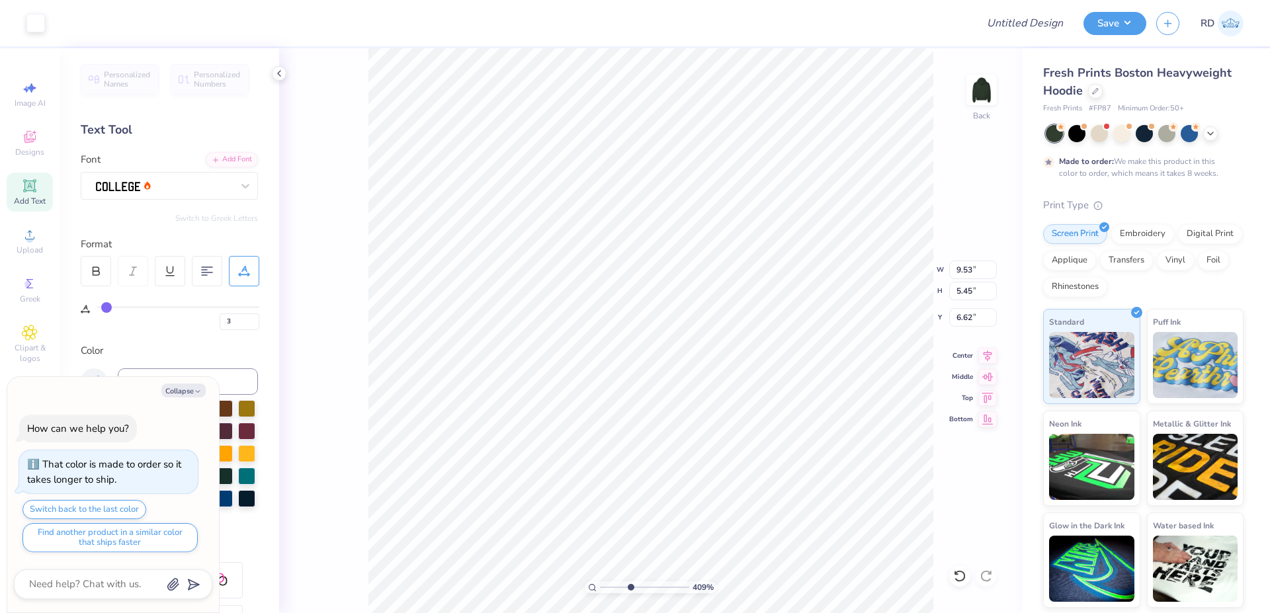
type input "2"
type input "2.27"
type input "0.83"
type input "9.66"
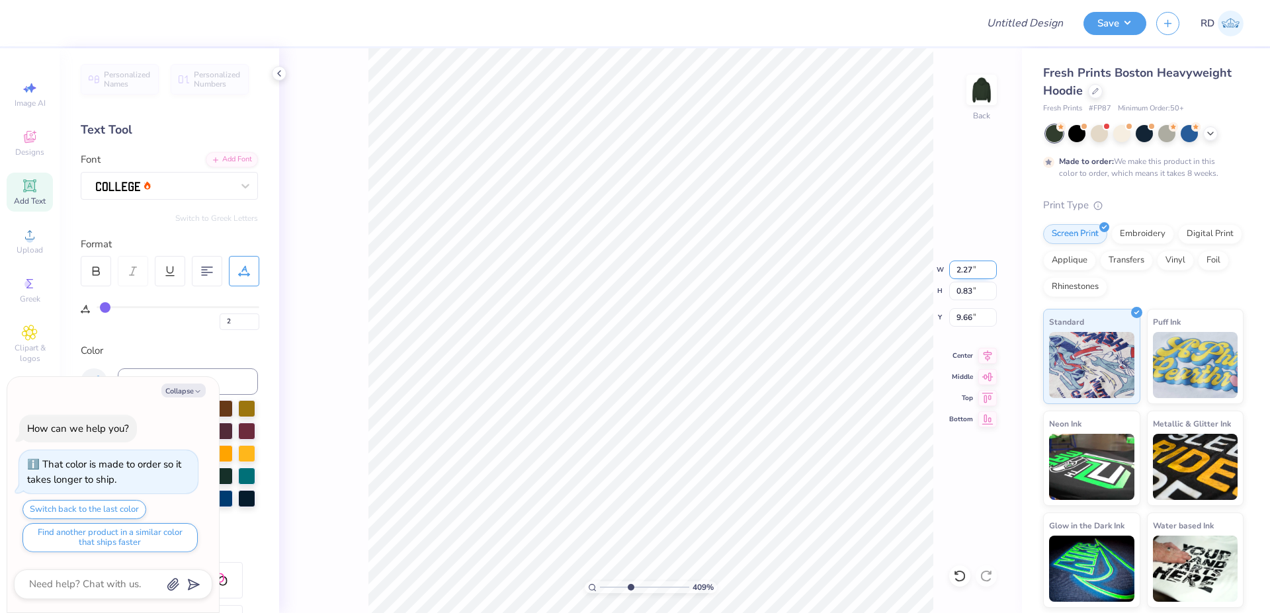
click at [967, 269] on input "2.27" at bounding box center [973, 270] width 48 height 19
paste input "1.932"
type input "1.932"
type textarea "x"
type input "1.93"
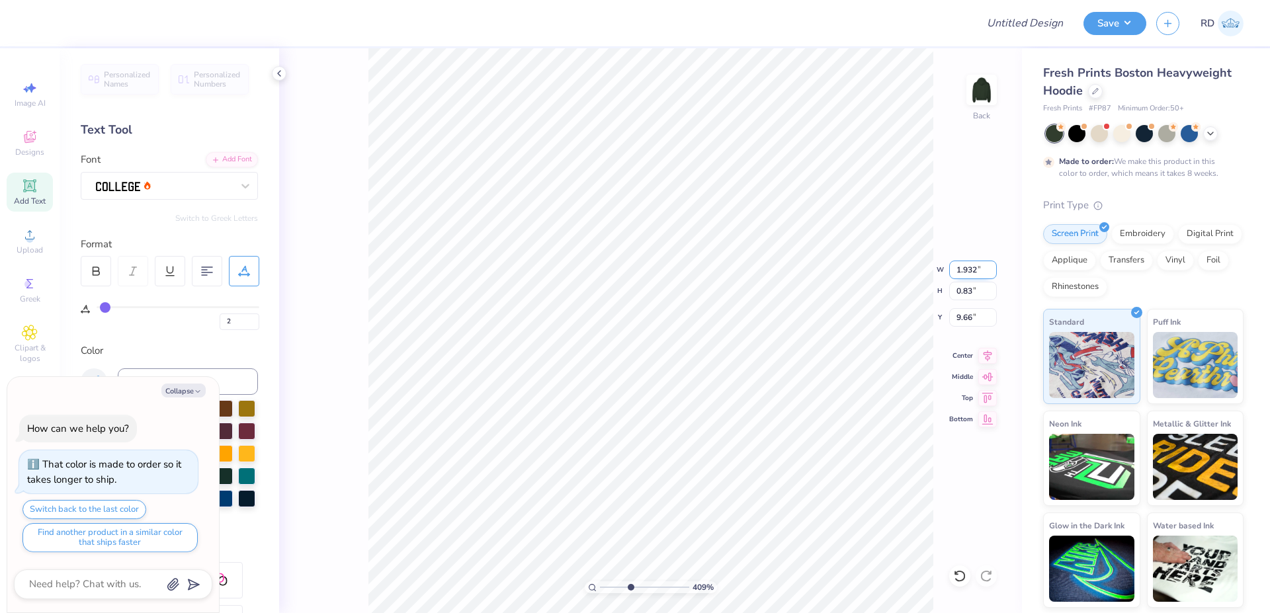
type input "0.71"
type input "9.72"
type textarea "x"
type input "2.19"
type input "0.83"
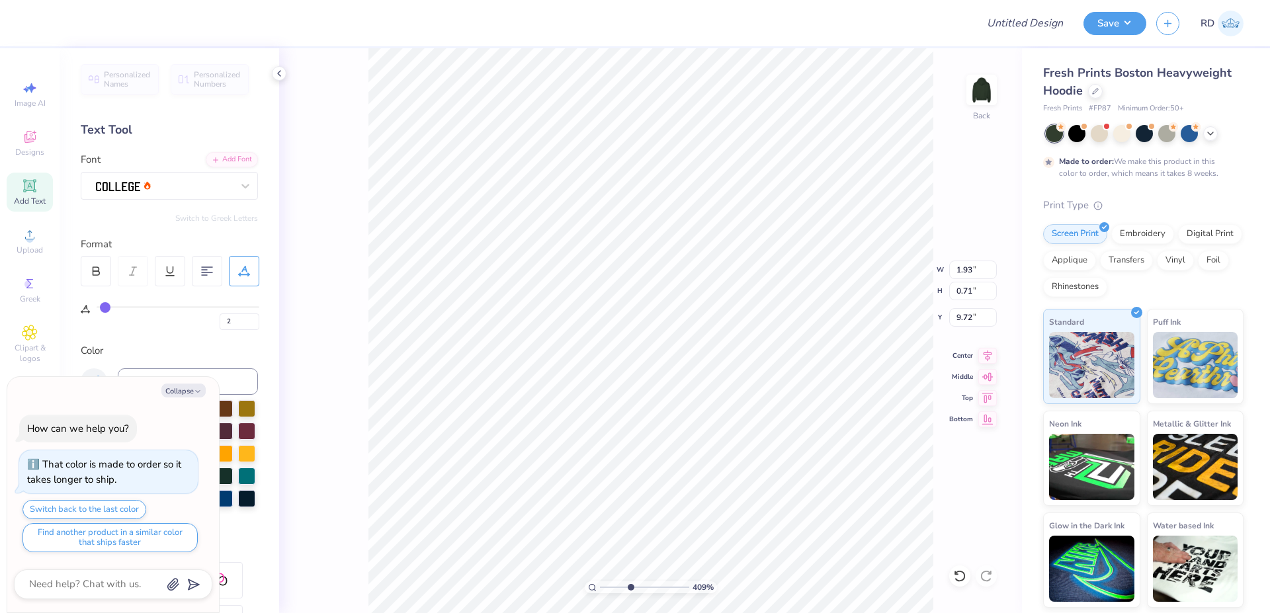
type input "8.52"
type input "3"
type textarea "x"
type input "1.93"
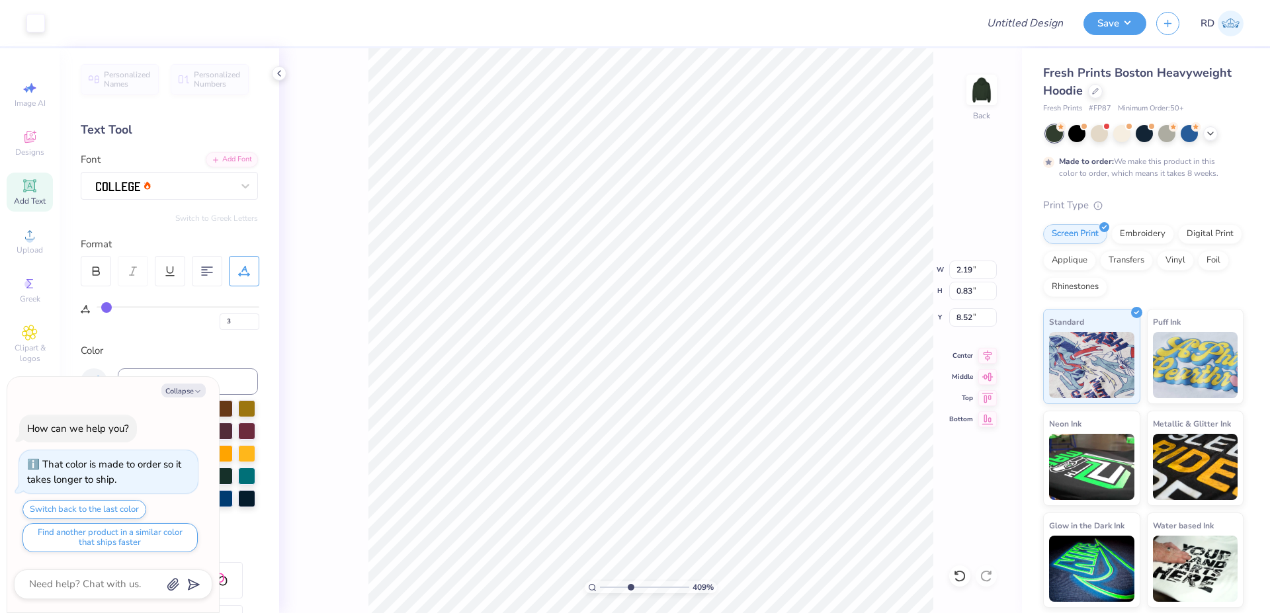
type input "0.71"
type input "9.72"
type input "2"
click at [651, 367] on li "Duplicate" at bounding box center [676, 365] width 104 height 26
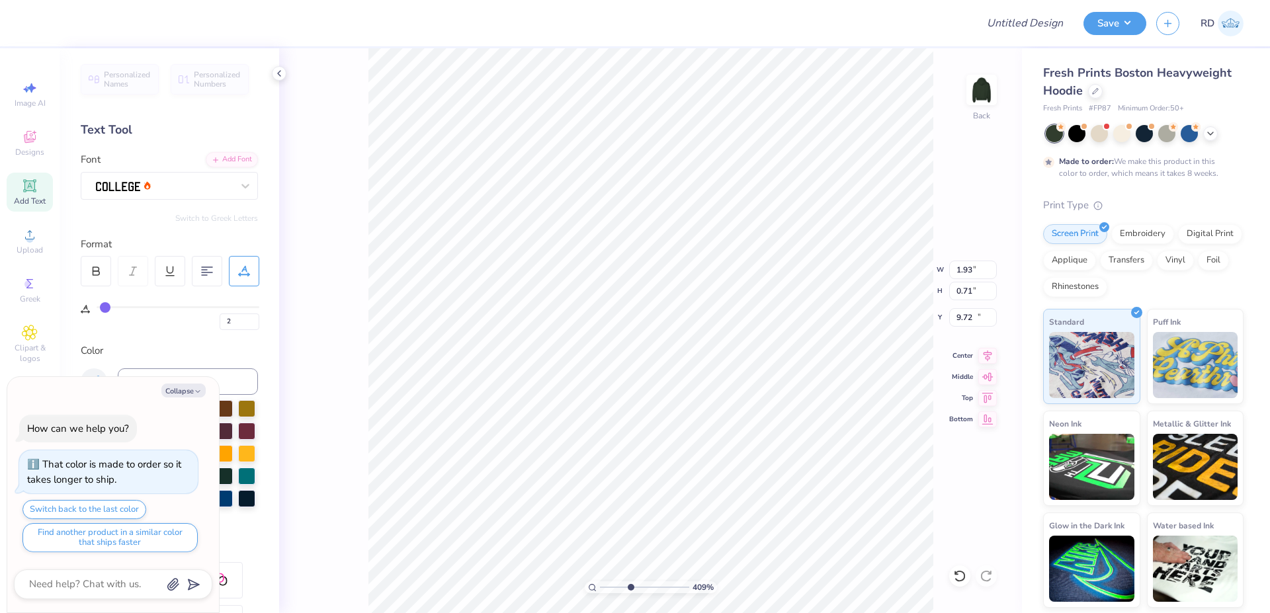
type textarea "x"
type input "10.72"
type textarea "x"
type input "8.70"
type textarea "x"
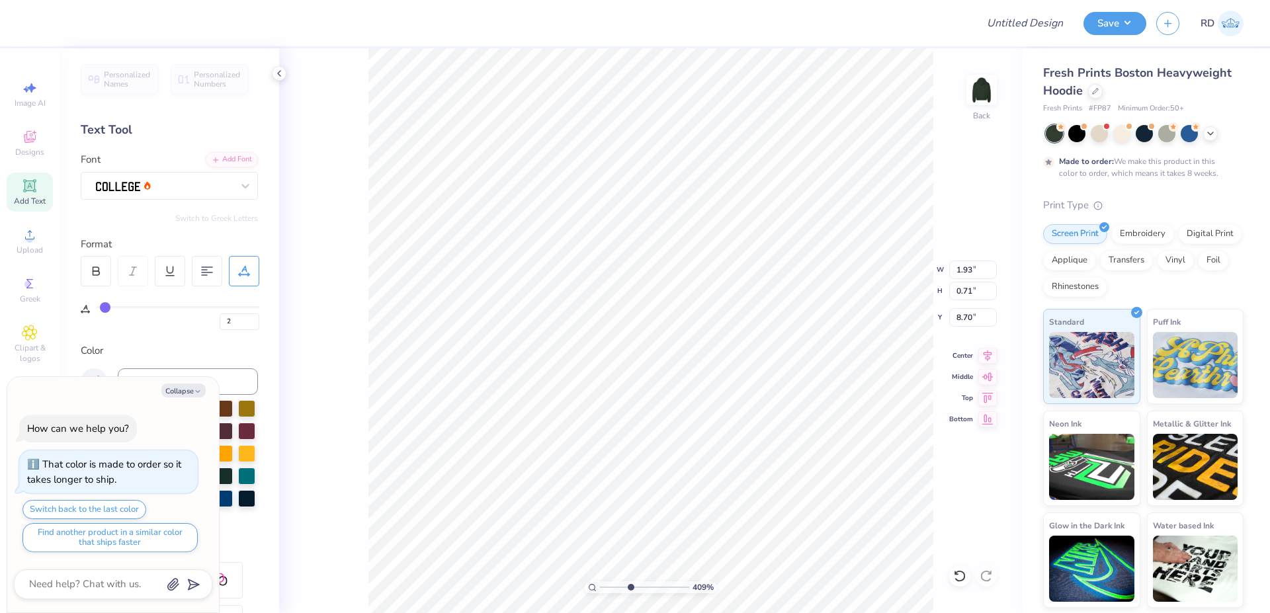
type textarea "E"
type textarea "x"
type textarea "ES"
type textarea "x"
type textarea "EST"
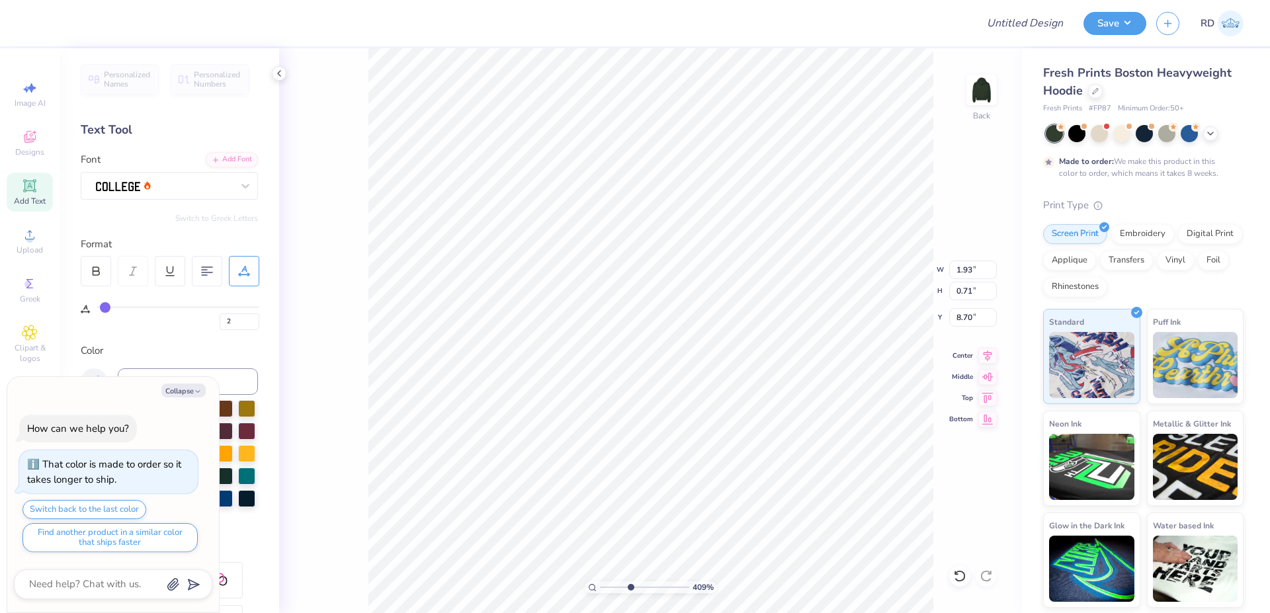
type textarea "x"
type textarea "EST."
type textarea "x"
type textarea "EST."
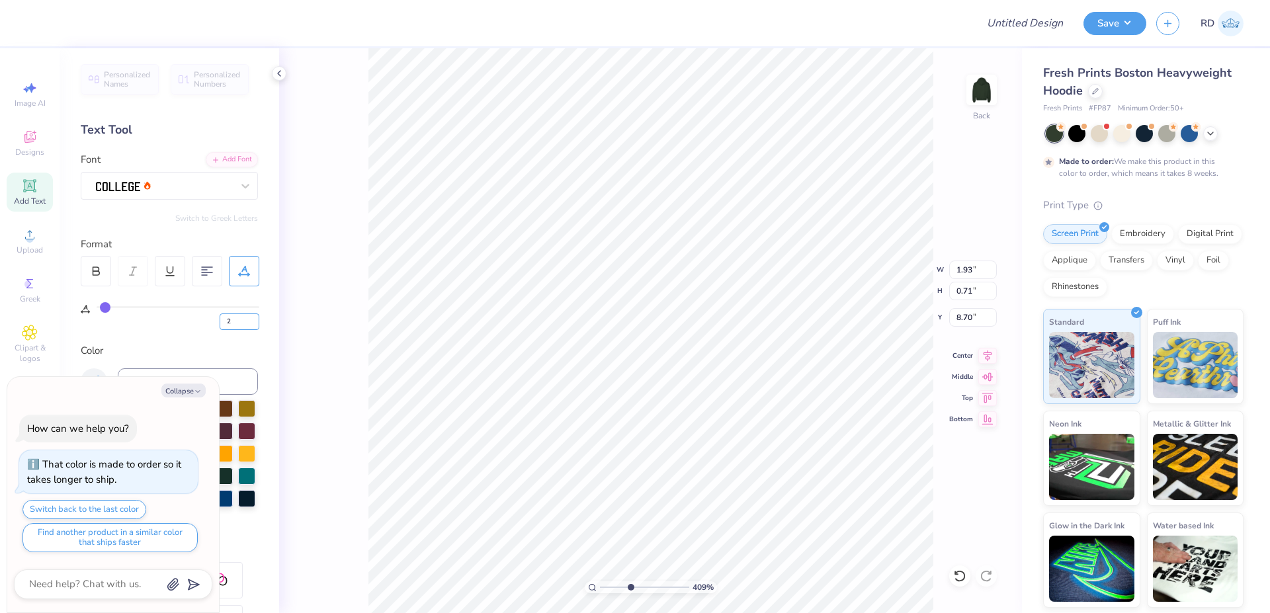
drag, startPoint x: 240, startPoint y: 321, endPoint x: 97, endPoint y: 330, distance: 143.2
click at [220, 330] on input "2" at bounding box center [240, 322] width 40 height 17
type input "4"
type textarea "x"
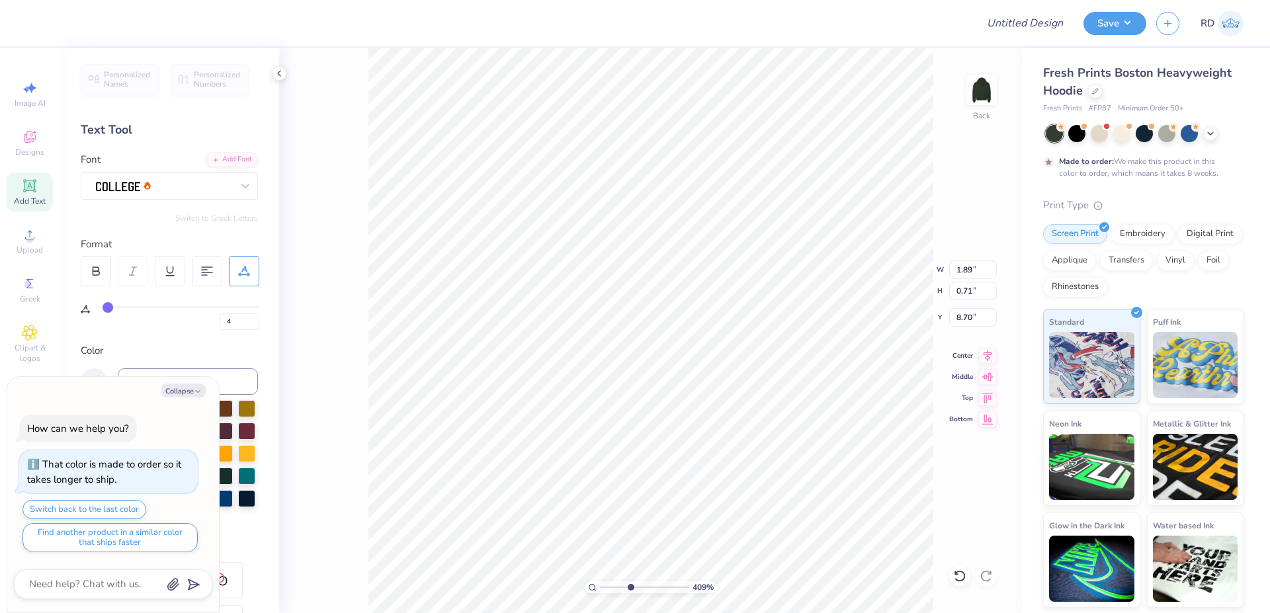
type input "8.71"
type textarea "x"
type input "1.93"
type input "1.72"
type textarea "x"
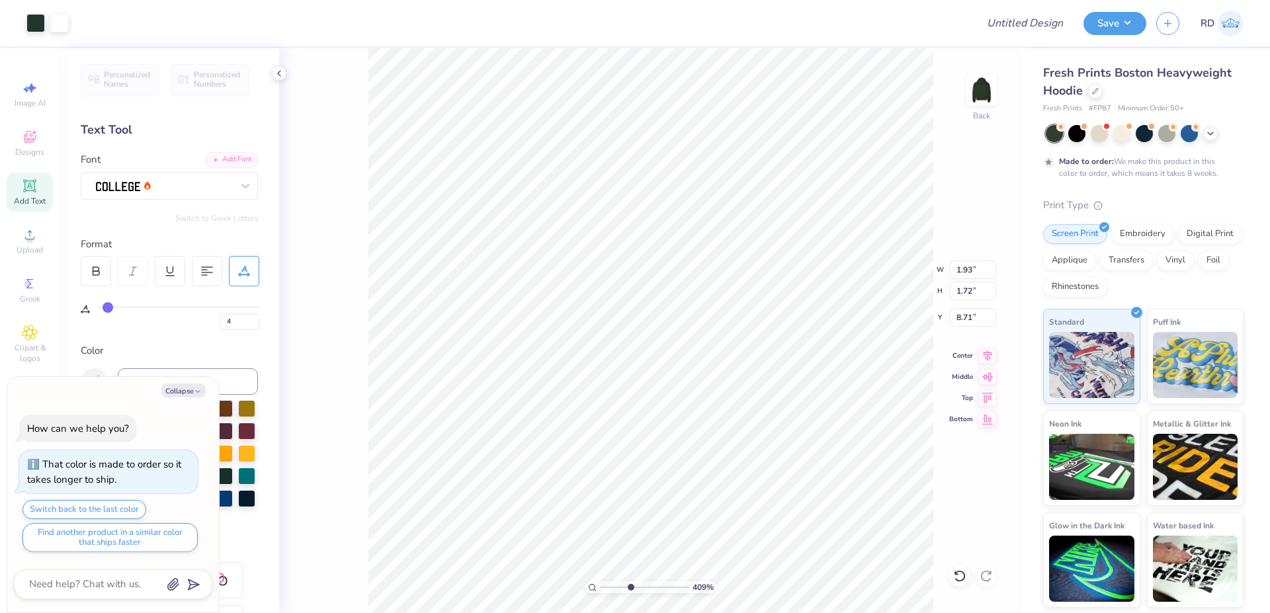
type input "9.53"
type input "5.45"
type input "6.62"
type textarea "x"
type input "1.89"
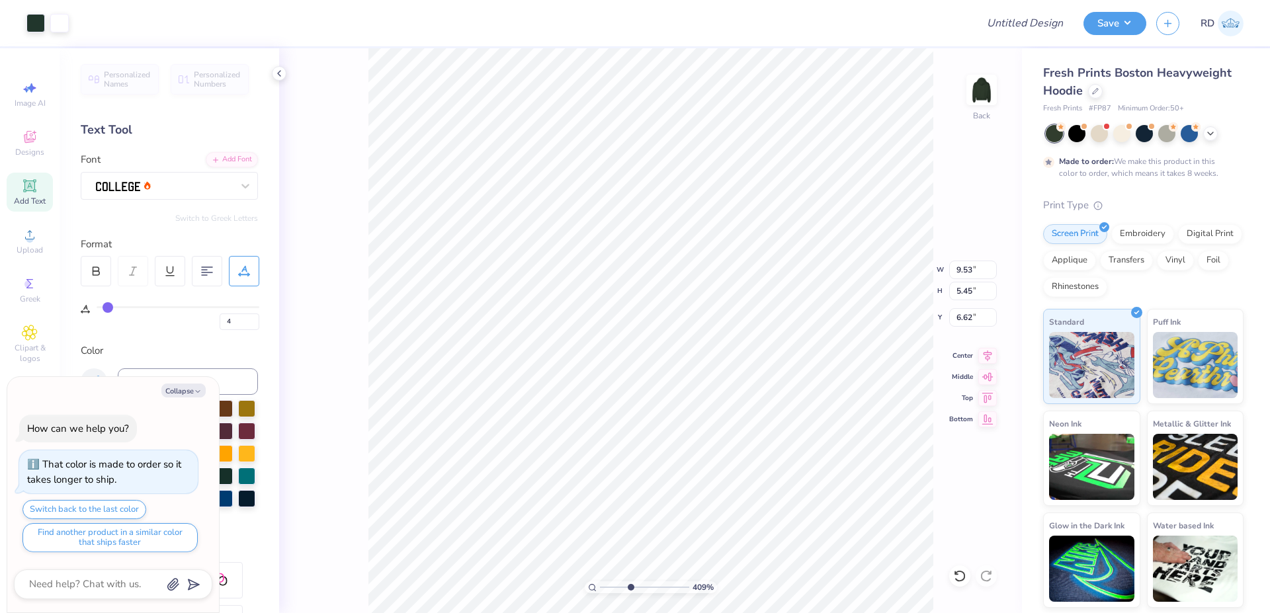
type input "0.71"
type input "8.71"
drag, startPoint x: 238, startPoint y: 324, endPoint x: 152, endPoint y: 326, distance: 85.4
click at [220, 324] on input "4" at bounding box center [240, 322] width 40 height 17
type input "6"
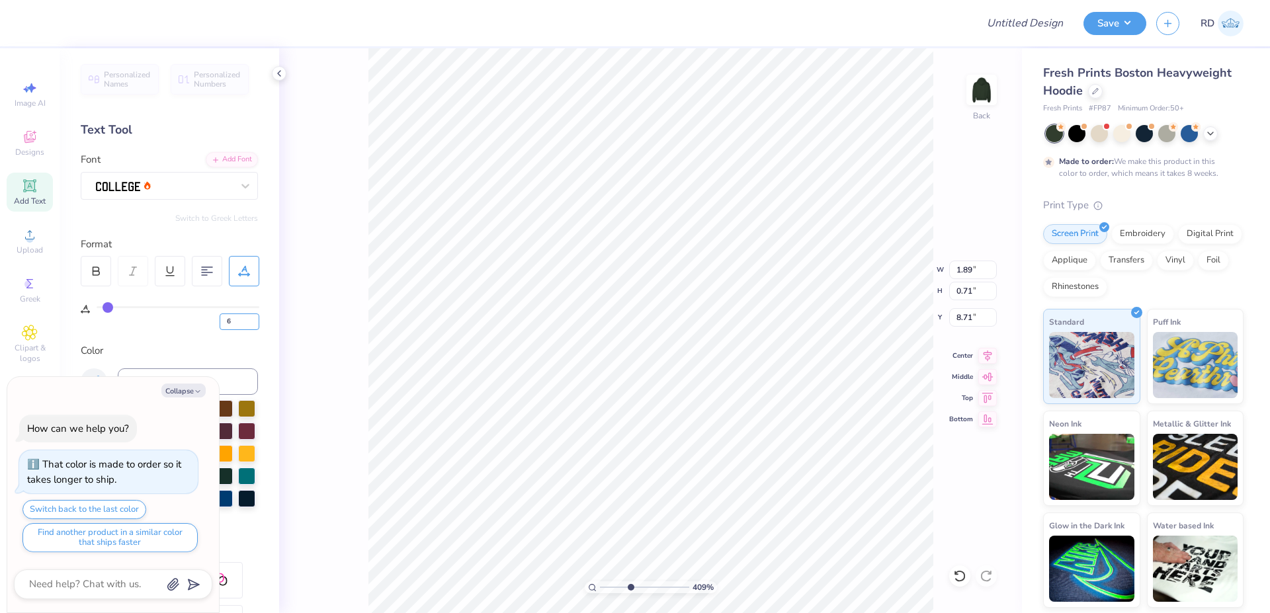
type input "6"
type textarea "x"
type input "1.96"
type textarea "x"
type input "1.93"
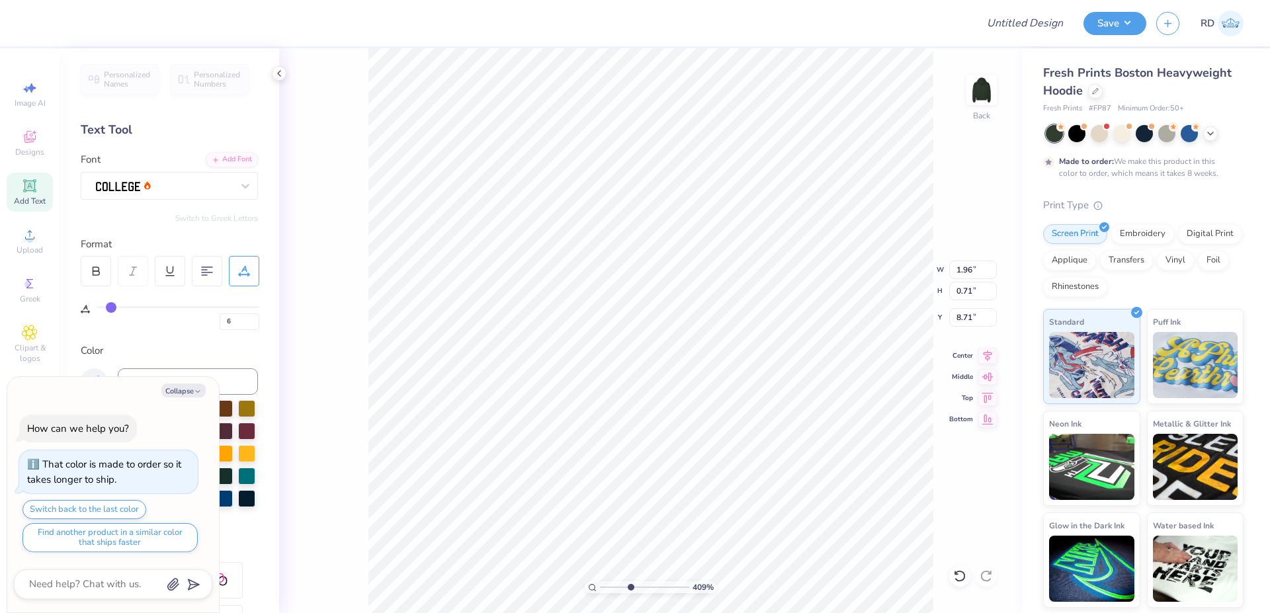
type input "9.72"
click at [622, 588] on input "range" at bounding box center [644, 588] width 89 height 12
click at [605, 588] on input "range" at bounding box center [644, 588] width 89 height 12
click at [986, 351] on icon at bounding box center [988, 353] width 9 height 11
click at [600, 589] on input "range" at bounding box center [644, 588] width 89 height 12
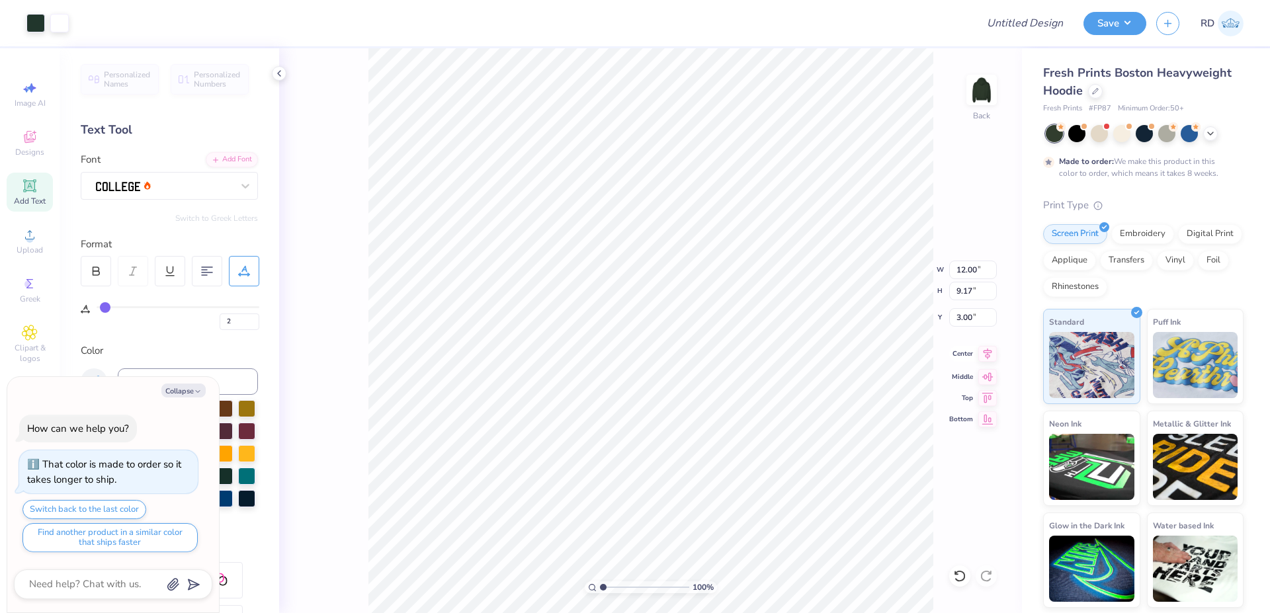
click at [988, 351] on icon at bounding box center [988, 354] width 19 height 16
click at [20, 243] on div "Upload" at bounding box center [30, 241] width 46 height 39
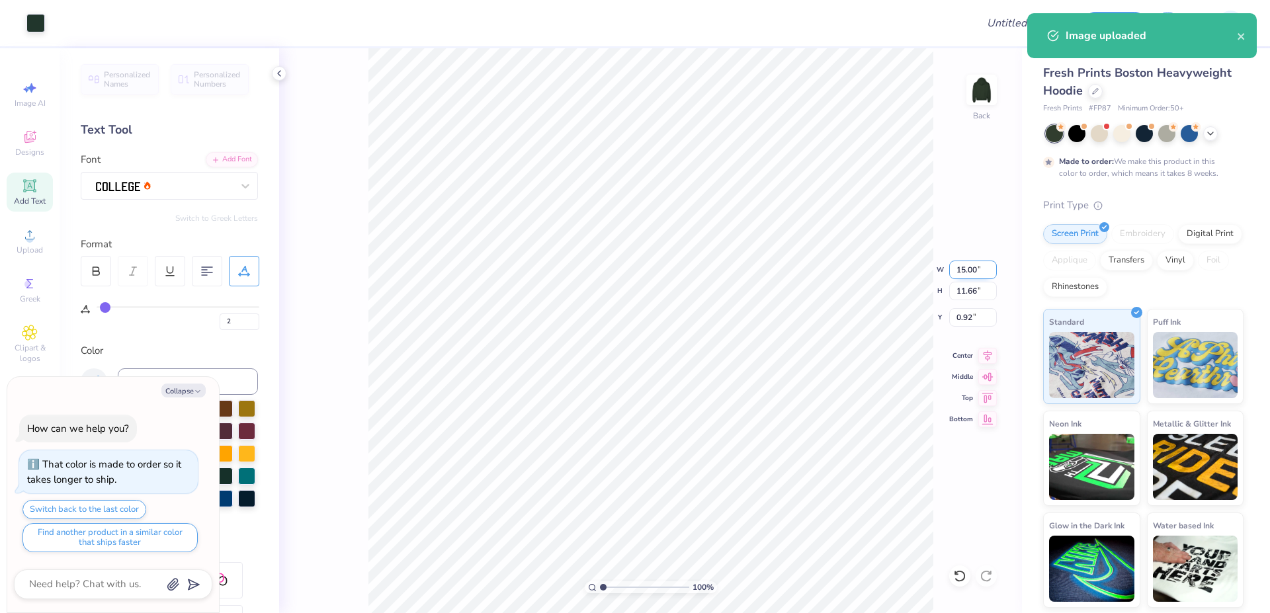
click at [962, 276] on input "15.00" at bounding box center [973, 270] width 48 height 19
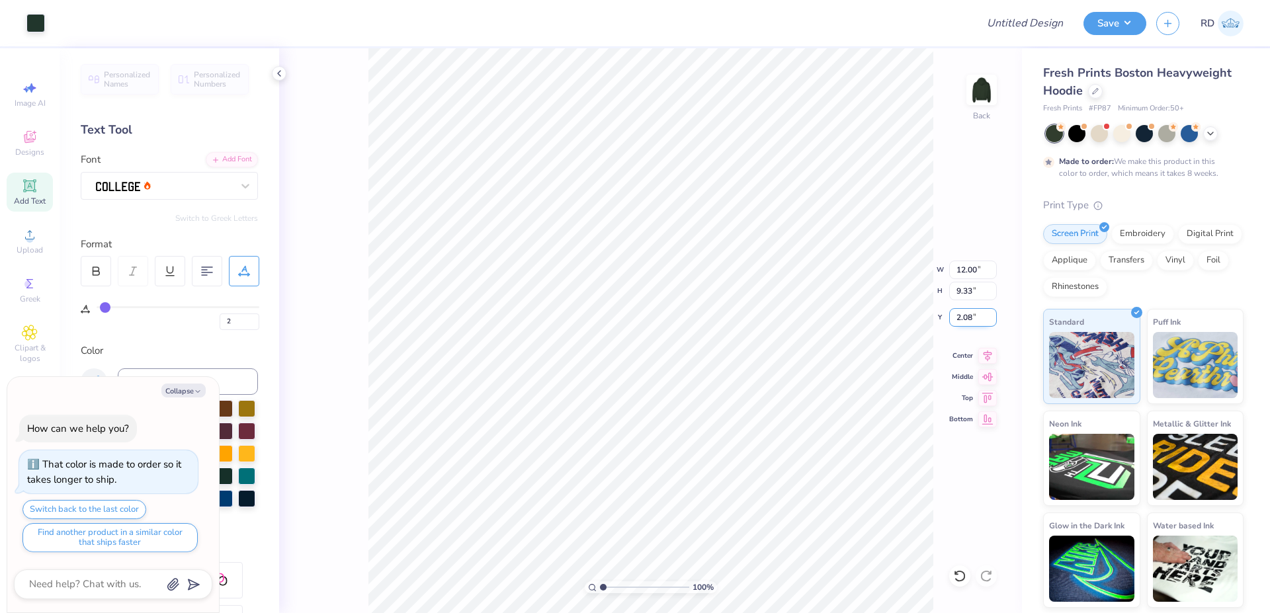
click at [967, 317] on input "2.08" at bounding box center [973, 317] width 48 height 19
click at [988, 354] on icon at bounding box center [988, 354] width 19 height 16
drag, startPoint x: 617, startPoint y: 588, endPoint x: 604, endPoint y: 590, distance: 12.8
click at [604, 590] on input "range" at bounding box center [644, 588] width 89 height 12
click at [985, 353] on icon at bounding box center [988, 353] width 9 height 11
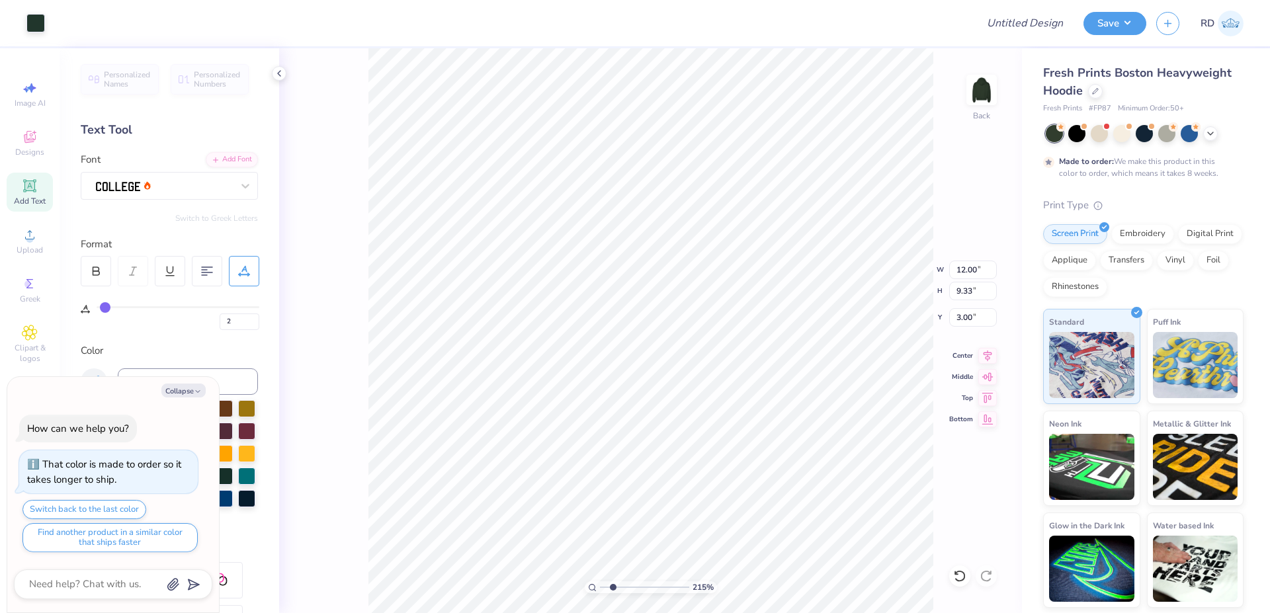
drag, startPoint x: 610, startPoint y: 584, endPoint x: 617, endPoint y: 582, distance: 6.9
click at [615, 584] on input "range" at bounding box center [644, 588] width 89 height 12
drag, startPoint x: 619, startPoint y: 586, endPoint x: 588, endPoint y: 582, distance: 31.3
click at [600, 587] on input "range" at bounding box center [644, 588] width 89 height 12
click at [1060, 21] on input "Design Title" at bounding box center [1009, 23] width 130 height 26
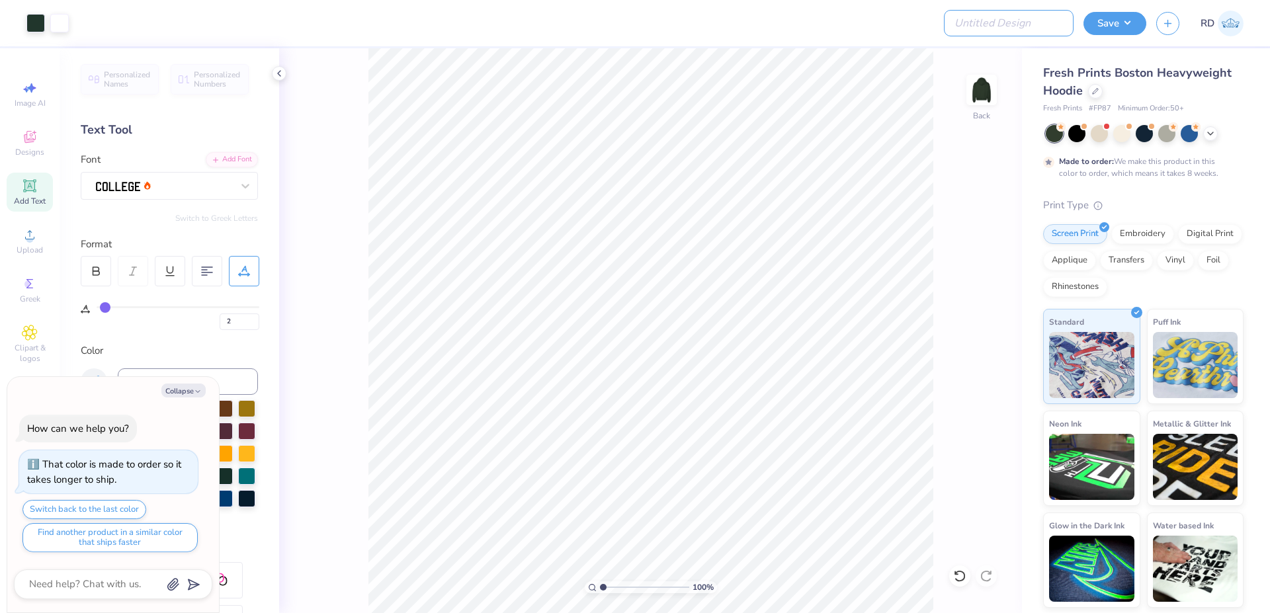
paste input "FPS239314"
click at [1114, 24] on button "Save" at bounding box center [1115, 21] width 63 height 23
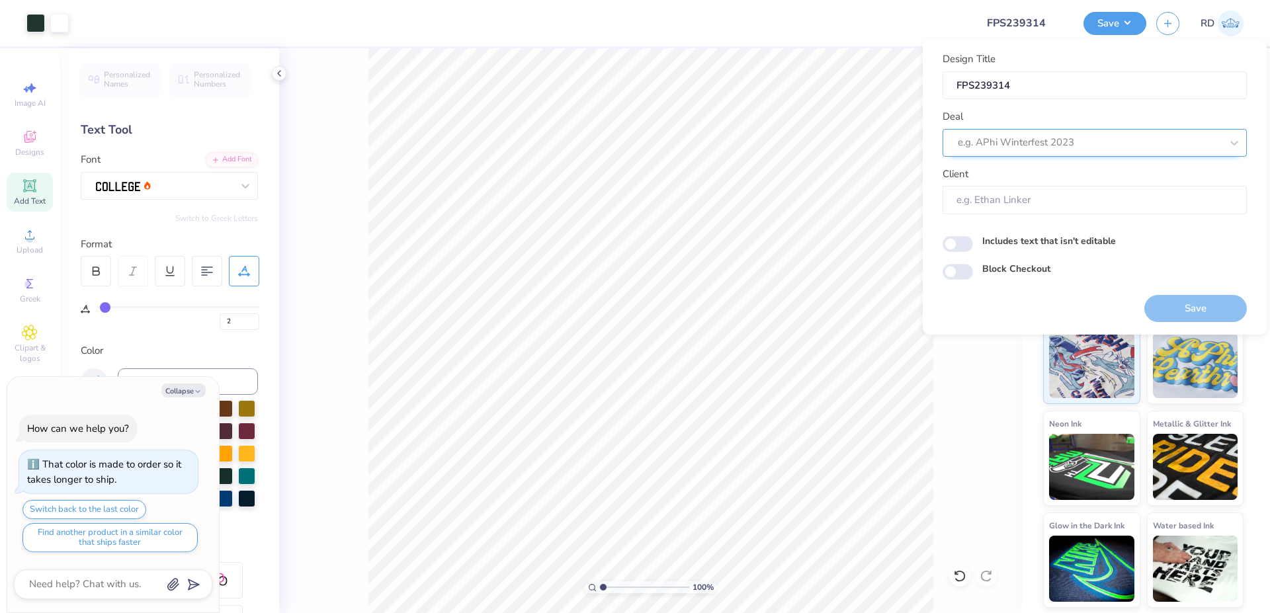
click at [1024, 149] on div at bounding box center [1089, 143] width 263 height 18
click at [1042, 175] on div "Design Tool Gallery" at bounding box center [1095, 178] width 294 height 22
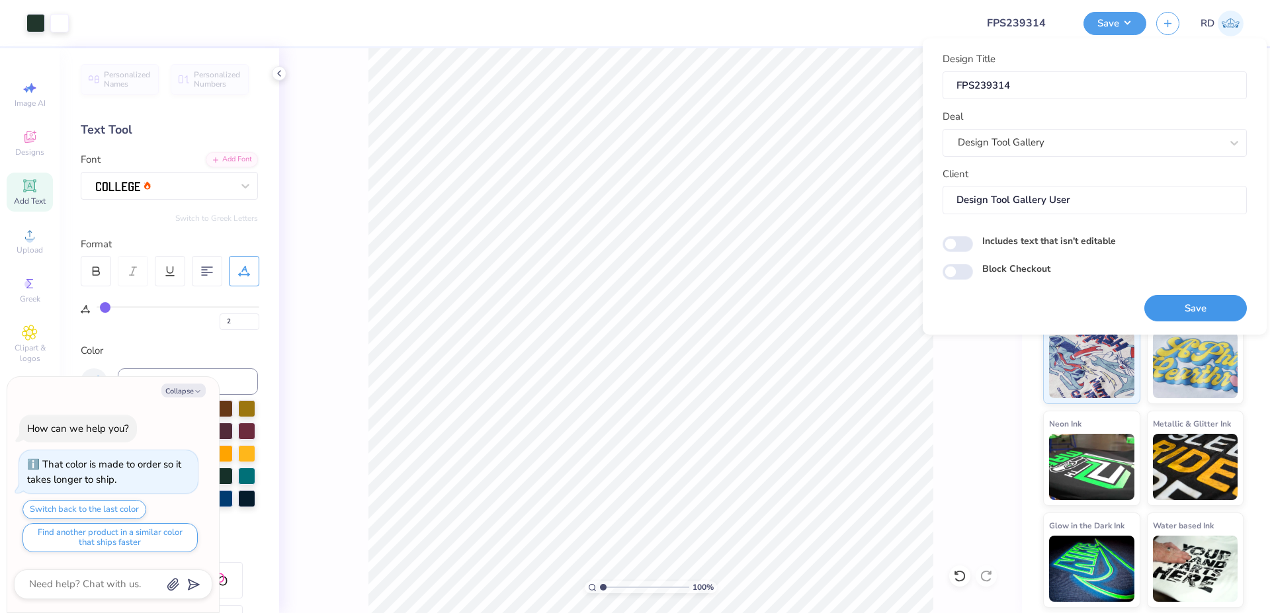
click at [1180, 308] on button "Save" at bounding box center [1196, 308] width 103 height 27
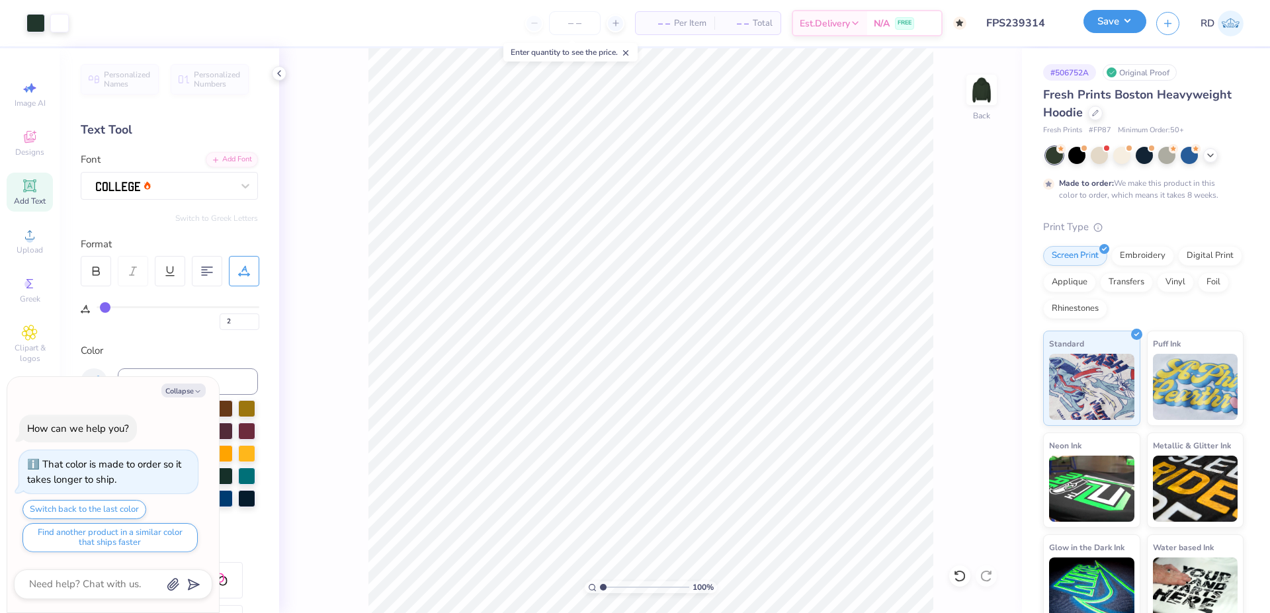
click at [1096, 24] on button "Save" at bounding box center [1115, 21] width 63 height 23
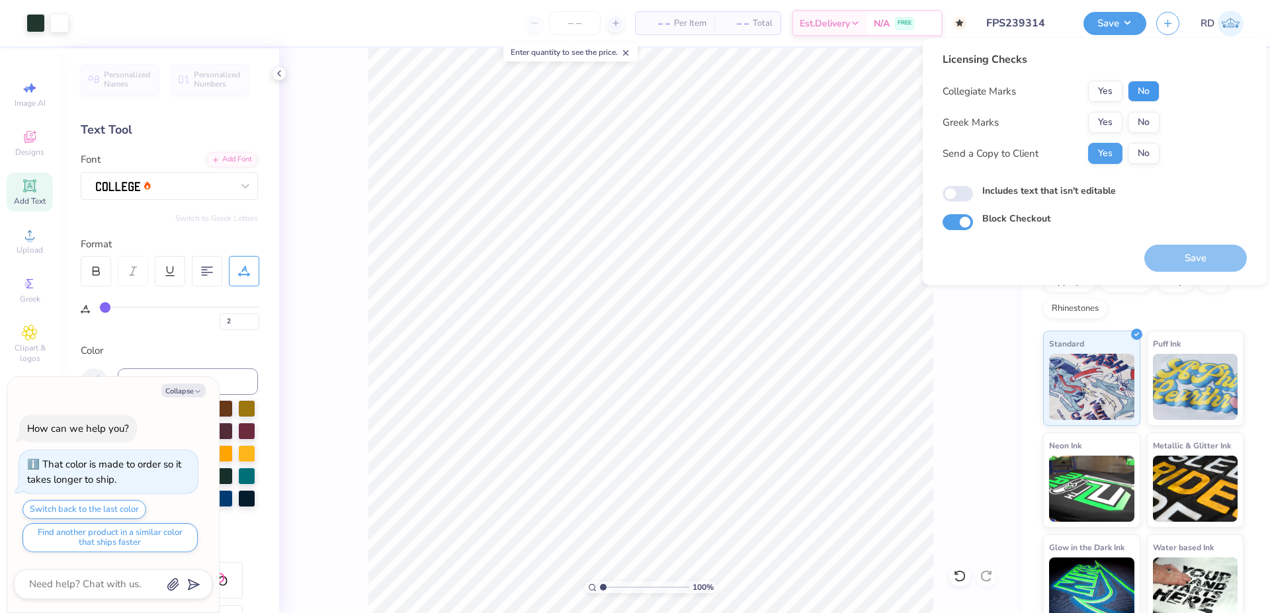
click at [1144, 86] on button "No" at bounding box center [1144, 91] width 32 height 21
click at [1109, 120] on button "Yes" at bounding box center [1105, 122] width 34 height 21
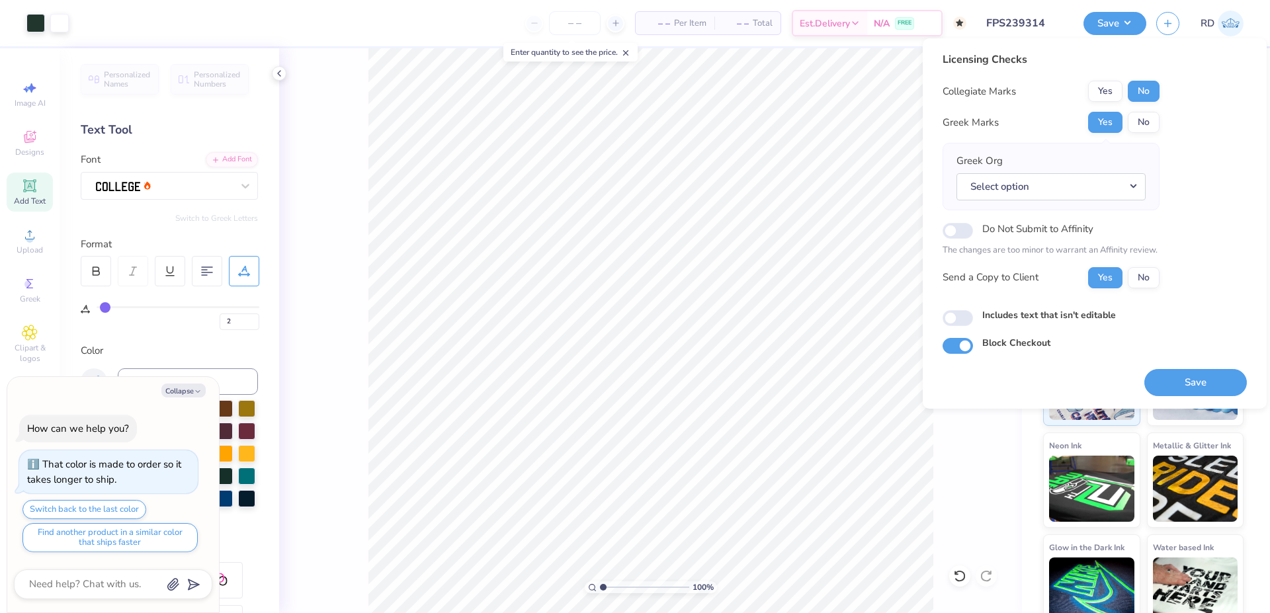
click at [1104, 167] on div "Greek Org Select option" at bounding box center [1051, 176] width 189 height 46
click at [1102, 179] on button "Select option" at bounding box center [1051, 186] width 189 height 27
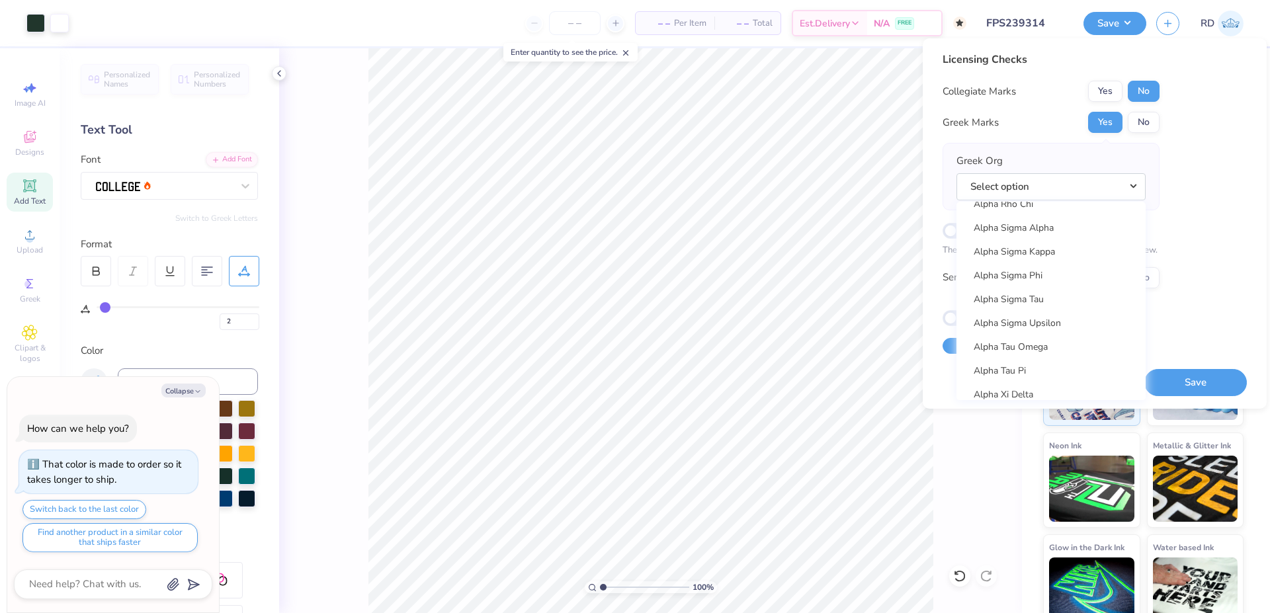
scroll to position [1135, 0]
click at [1048, 251] on link "Alpha Sigma Phi" at bounding box center [1051, 251] width 179 height 22
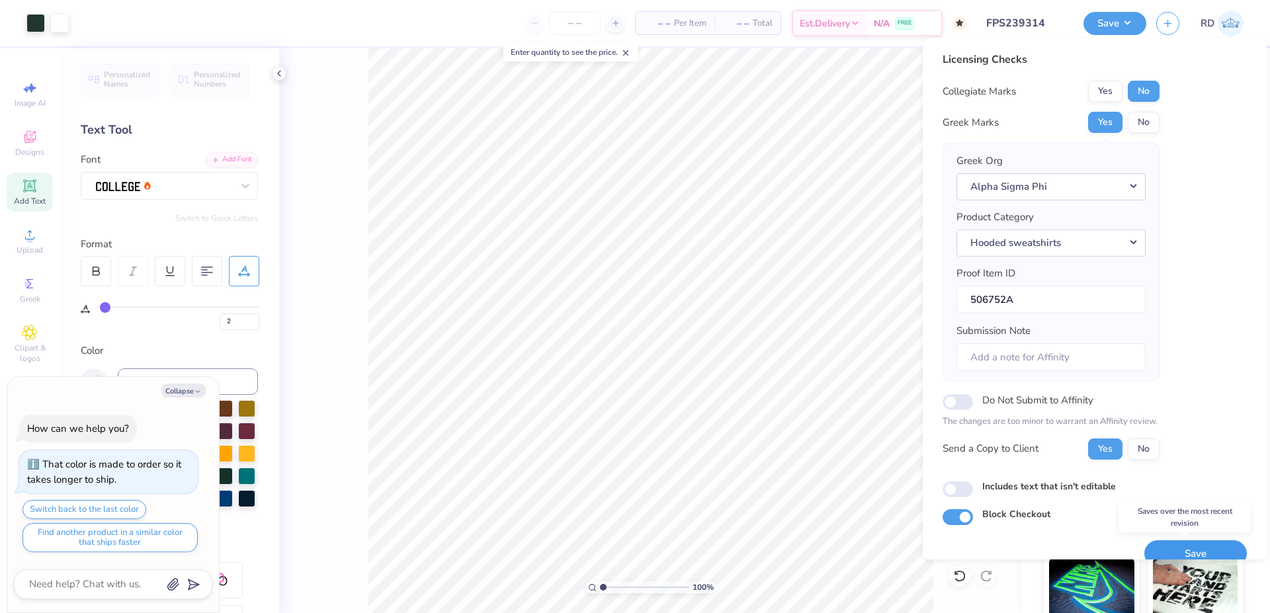
click at [1188, 546] on button "Save" at bounding box center [1196, 554] width 103 height 27
